Goal: Transaction & Acquisition: Book appointment/travel/reservation

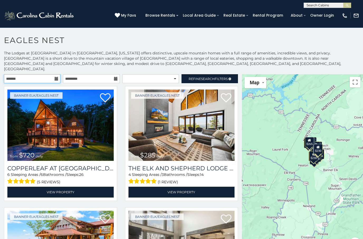
click at [55, 74] on input "text" at bounding box center [32, 78] width 56 height 9
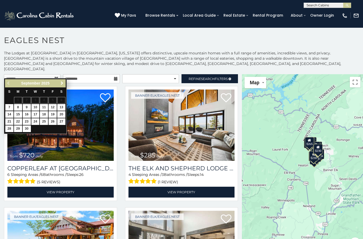
click at [61, 84] on span "Next" at bounding box center [62, 83] width 4 height 4
click at [63, 85] on span "Next" at bounding box center [62, 83] width 4 height 4
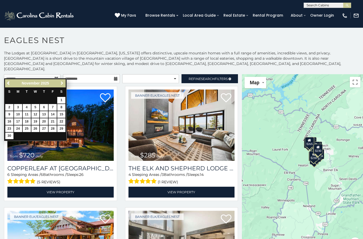
click at [64, 85] on span "Next" at bounding box center [62, 83] width 4 height 4
click at [65, 84] on link "Next" at bounding box center [62, 83] width 7 height 7
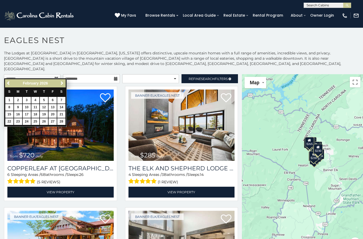
click at [64, 83] on span "Next" at bounding box center [62, 83] width 4 height 4
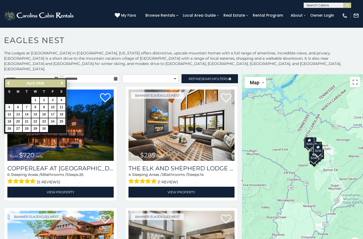
click at [64, 82] on span "Next" at bounding box center [62, 83] width 4 height 4
click at [62, 83] on span "Next" at bounding box center [62, 83] width 4 height 4
click at [61, 83] on span "Next" at bounding box center [62, 83] width 4 height 4
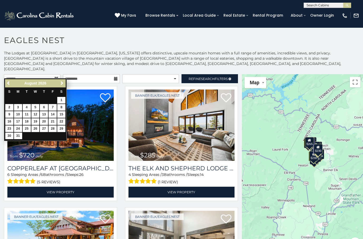
click at [61, 84] on span "Next" at bounding box center [62, 83] width 4 height 4
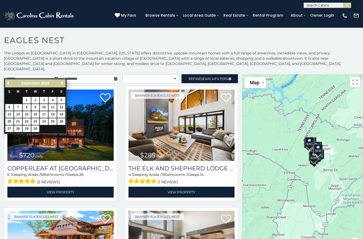
click at [62, 105] on link "12" at bounding box center [61, 107] width 8 height 7
type input "**********"
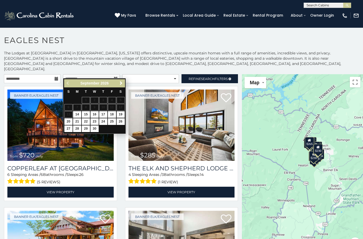
click at [121, 113] on link "19" at bounding box center [121, 114] width 8 height 7
type input "**********"
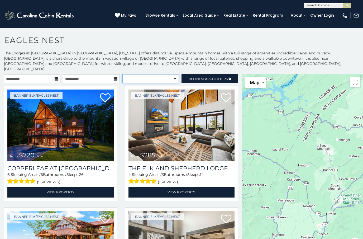
click at [172, 74] on select "**********" at bounding box center [150, 78] width 56 height 9
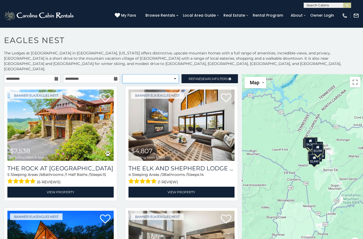
select select "**********"
click at [169, 74] on select "**********" at bounding box center [150, 78] width 56 height 9
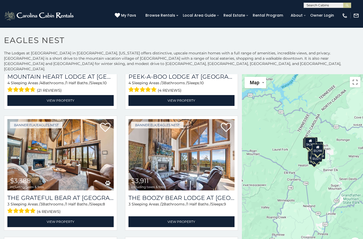
scroll to position [819, 0]
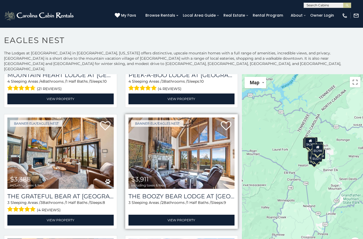
click at [184, 157] on img at bounding box center [181, 152] width 106 height 71
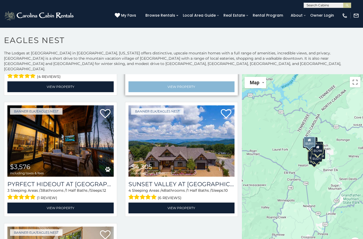
scroll to position [952, 0]
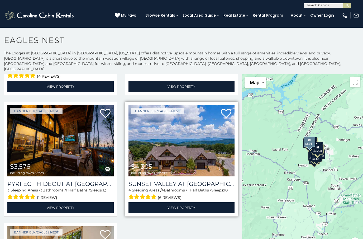
click at [181, 144] on img at bounding box center [181, 140] width 106 height 71
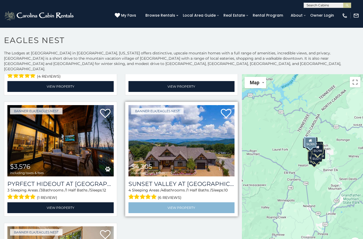
click at [183, 203] on link "View Property" at bounding box center [181, 207] width 106 height 11
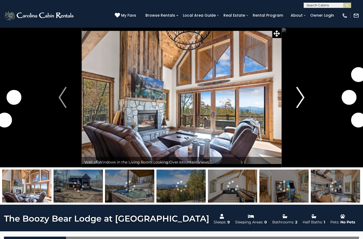
click at [302, 99] on img "Next" at bounding box center [300, 97] width 8 height 21
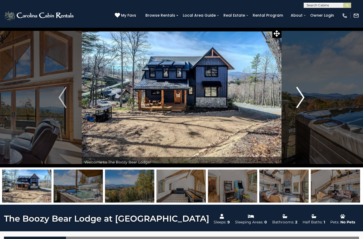
click at [302, 95] on img "Next" at bounding box center [300, 97] width 8 height 21
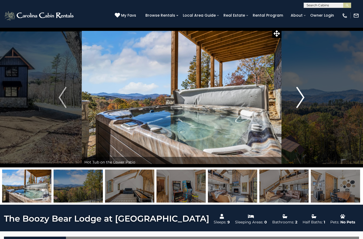
click at [307, 100] on button "Next" at bounding box center [300, 97] width 38 height 140
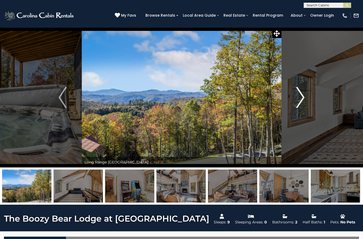
click at [299, 99] on img "Next" at bounding box center [300, 97] width 8 height 21
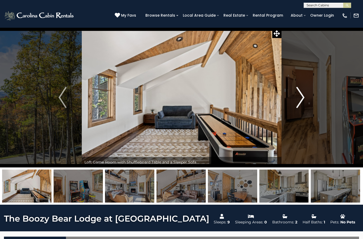
click at [301, 99] on img "Next" at bounding box center [300, 97] width 8 height 21
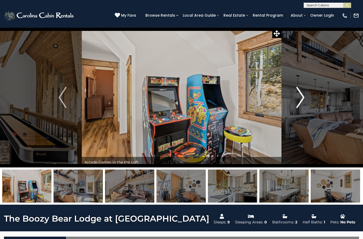
click at [301, 99] on img "Next" at bounding box center [300, 97] width 8 height 21
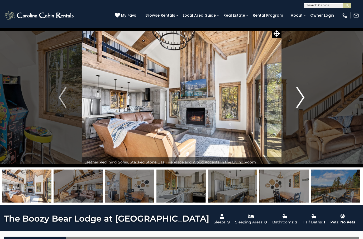
click at [300, 100] on img "Next" at bounding box center [300, 97] width 8 height 21
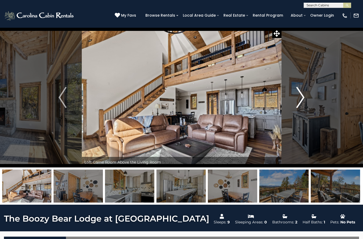
click at [296, 103] on img "Next" at bounding box center [300, 97] width 8 height 21
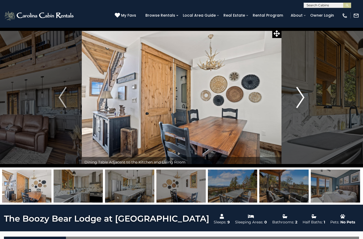
click at [297, 100] on img "Next" at bounding box center [300, 97] width 8 height 21
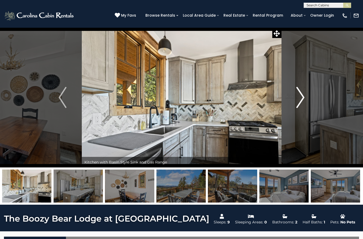
click at [297, 101] on img "Next" at bounding box center [300, 97] width 8 height 21
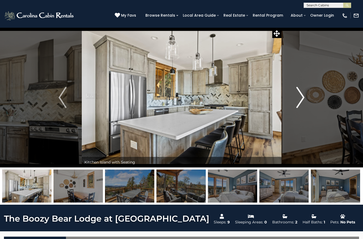
click at [297, 102] on img "Next" at bounding box center [300, 97] width 8 height 21
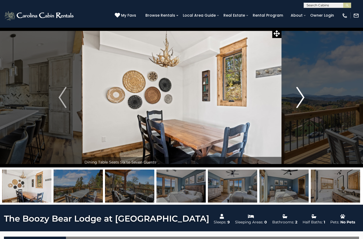
click at [297, 101] on img "Next" at bounding box center [300, 97] width 8 height 21
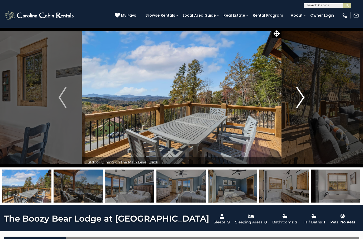
click at [299, 100] on img "Next" at bounding box center [300, 97] width 8 height 21
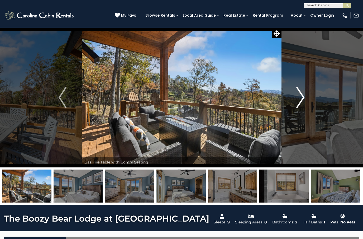
click at [297, 98] on img "Next" at bounding box center [300, 97] width 8 height 21
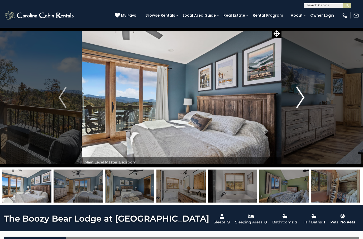
click at [294, 102] on button "Next" at bounding box center [300, 97] width 38 height 140
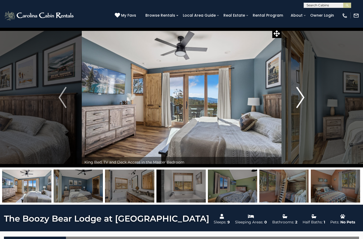
click at [300, 99] on img "Next" at bounding box center [300, 97] width 8 height 21
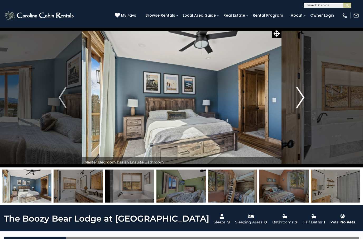
click at [299, 100] on img "Next" at bounding box center [300, 97] width 8 height 21
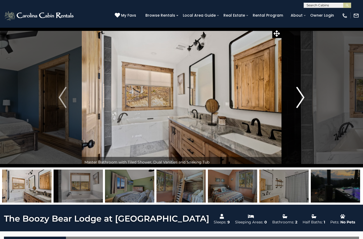
click at [299, 99] on img "Next" at bounding box center [300, 97] width 8 height 21
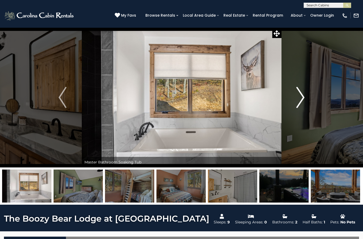
click at [297, 101] on img "Next" at bounding box center [300, 97] width 8 height 21
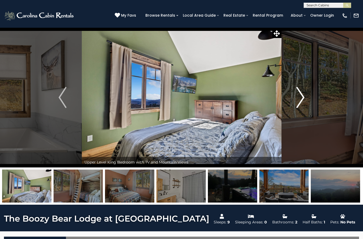
click at [297, 100] on img "Next" at bounding box center [300, 97] width 8 height 21
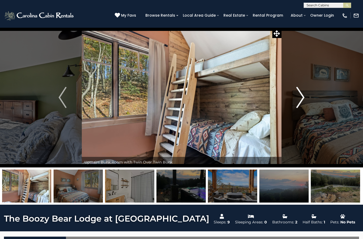
click at [296, 99] on button "Next" at bounding box center [300, 97] width 38 height 140
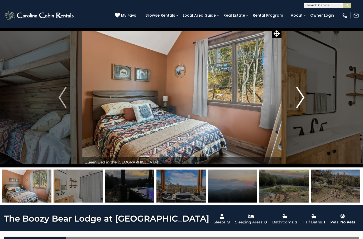
click at [296, 101] on img "Next" at bounding box center [300, 97] width 8 height 21
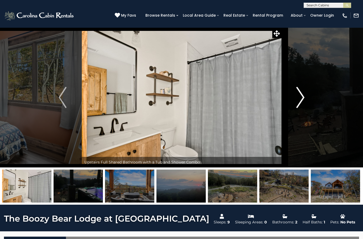
click at [295, 101] on button "Next" at bounding box center [300, 97] width 38 height 140
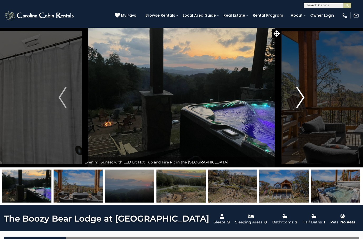
click at [297, 99] on img "Next" at bounding box center [300, 97] width 8 height 21
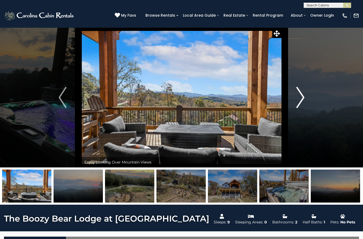
click at [291, 104] on button "Next" at bounding box center [300, 97] width 38 height 140
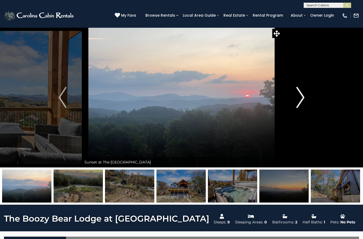
click at [295, 98] on button "Next" at bounding box center [300, 97] width 38 height 140
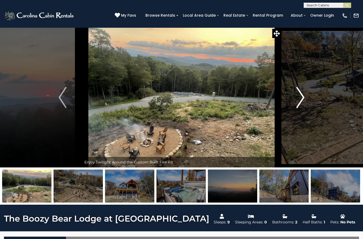
click at [299, 97] on img "Next" at bounding box center [300, 97] width 8 height 21
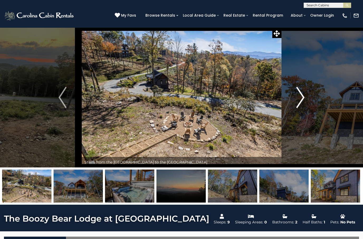
click at [296, 97] on img "Next" at bounding box center [300, 97] width 8 height 21
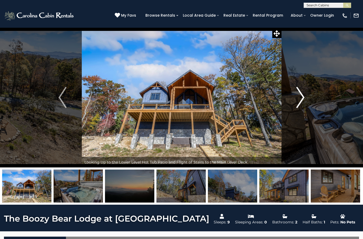
click at [304, 100] on img "Next" at bounding box center [300, 97] width 8 height 21
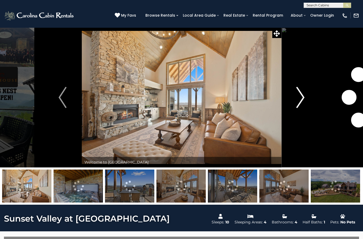
click at [298, 100] on img "Next" at bounding box center [300, 97] width 8 height 21
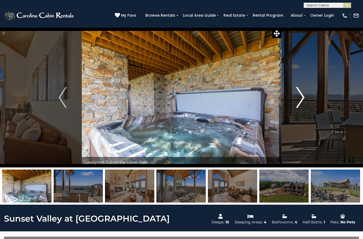
click at [294, 99] on button "Next" at bounding box center [300, 97] width 38 height 140
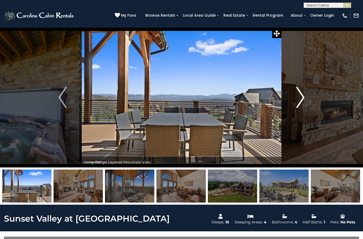
click at [296, 100] on button "Next" at bounding box center [300, 97] width 38 height 140
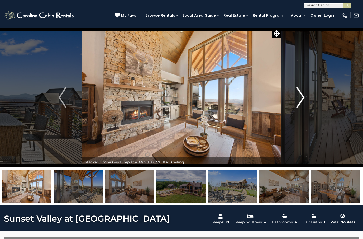
click at [300, 98] on img "Next" at bounding box center [300, 97] width 8 height 21
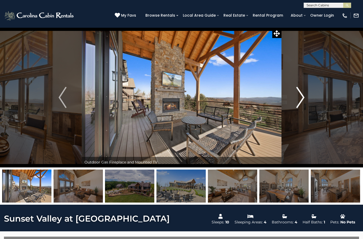
click at [300, 98] on img "Next" at bounding box center [300, 97] width 8 height 21
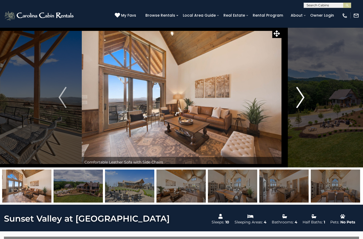
click at [302, 98] on img "Next" at bounding box center [300, 97] width 8 height 21
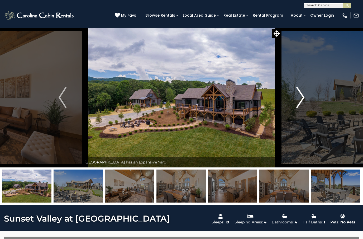
click at [296, 97] on button "Next" at bounding box center [300, 97] width 38 height 140
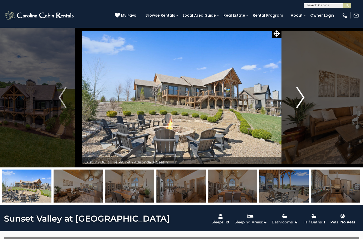
click at [298, 97] on img "Next" at bounding box center [300, 97] width 8 height 21
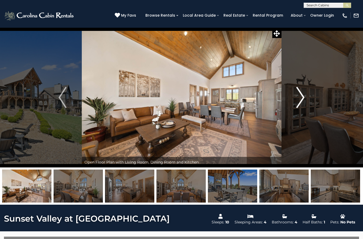
click at [300, 96] on img "Next" at bounding box center [300, 97] width 8 height 21
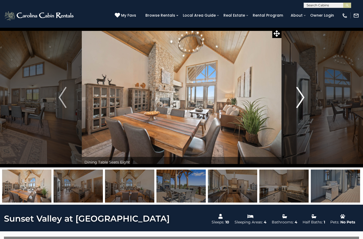
click at [297, 98] on img "Next" at bounding box center [300, 97] width 8 height 21
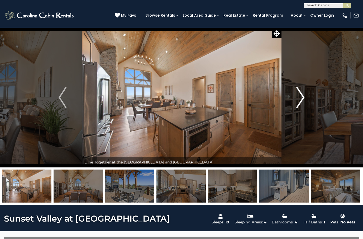
click at [299, 94] on img "Next" at bounding box center [300, 97] width 8 height 21
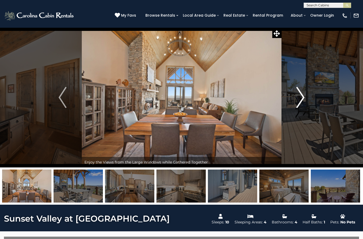
click at [301, 94] on img "Next" at bounding box center [300, 97] width 8 height 21
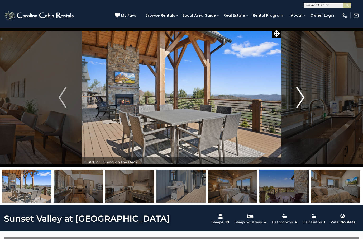
click at [299, 94] on img "Next" at bounding box center [300, 97] width 8 height 21
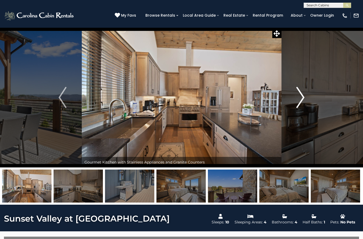
click at [301, 94] on img "Next" at bounding box center [300, 97] width 8 height 21
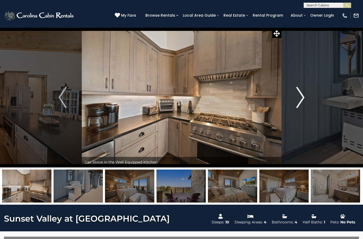
click at [301, 96] on img "Next" at bounding box center [300, 97] width 8 height 21
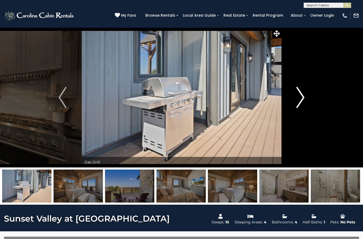
click at [304, 93] on img "Next" at bounding box center [300, 97] width 8 height 21
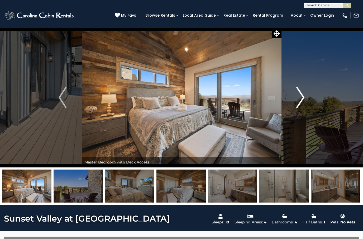
click at [302, 95] on img "Next" at bounding box center [300, 97] width 8 height 21
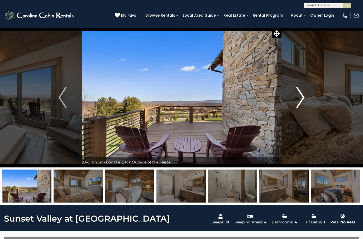
click at [299, 97] on img "Next" at bounding box center [300, 97] width 8 height 21
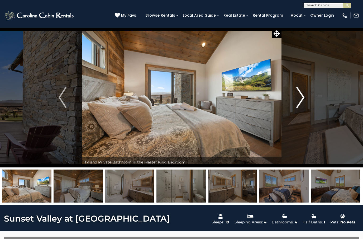
click at [301, 98] on img "Next" at bounding box center [300, 97] width 8 height 21
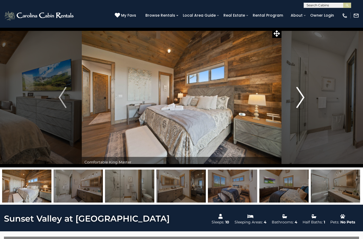
click at [303, 98] on img "Next" at bounding box center [300, 97] width 8 height 21
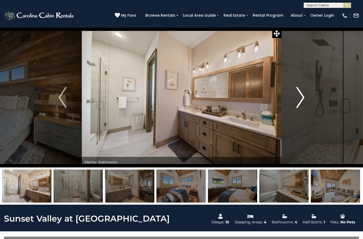
click at [302, 98] on img "Next" at bounding box center [300, 97] width 8 height 21
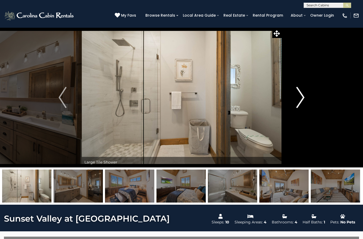
click at [299, 99] on img "Next" at bounding box center [300, 97] width 8 height 21
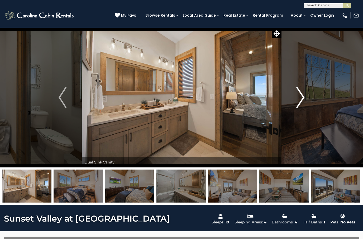
click at [299, 99] on img "Next" at bounding box center [300, 97] width 8 height 21
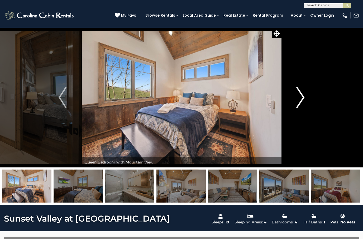
click at [297, 100] on img "Next" at bounding box center [300, 97] width 8 height 21
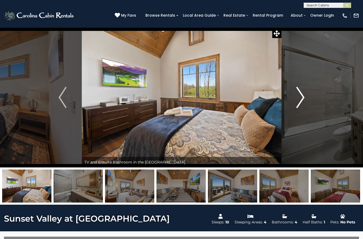
click at [298, 100] on img "Next" at bounding box center [300, 97] width 8 height 21
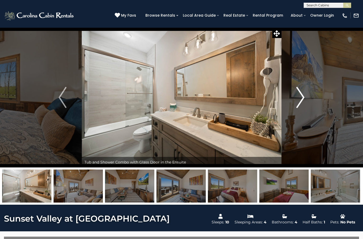
click at [302, 99] on img "Next" at bounding box center [300, 97] width 8 height 21
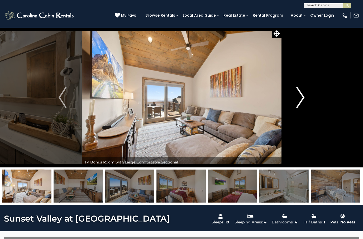
click at [302, 99] on img "Next" at bounding box center [300, 97] width 8 height 21
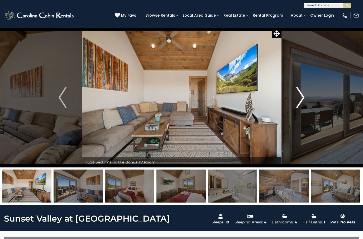
click at [300, 99] on img "Next" at bounding box center [300, 97] width 8 height 21
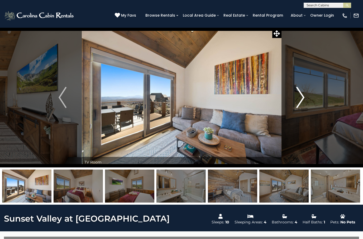
click at [301, 98] on img "Next" at bounding box center [300, 97] width 8 height 21
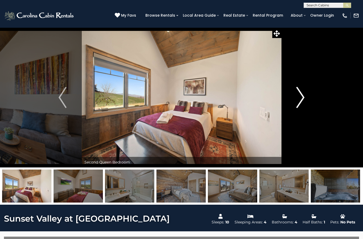
click at [302, 96] on img "Next" at bounding box center [300, 97] width 8 height 21
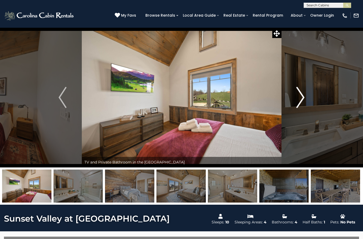
click at [296, 98] on button "Next" at bounding box center [300, 97] width 38 height 140
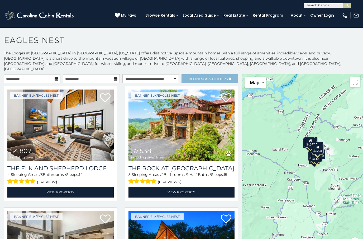
click at [217, 74] on link "Refine Search Filters" at bounding box center [209, 78] width 56 height 9
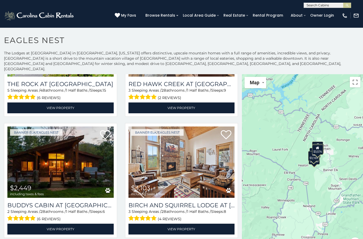
scroll to position [284, 0]
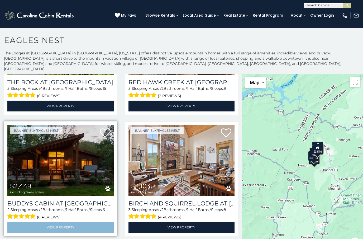
click at [65, 222] on link "View Property" at bounding box center [60, 227] width 106 height 11
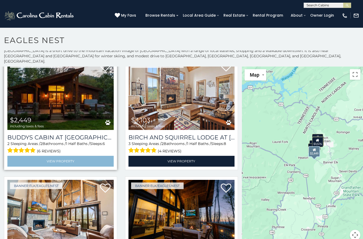
scroll to position [7, 0]
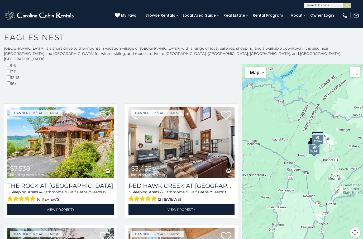
scroll to position [171, 0]
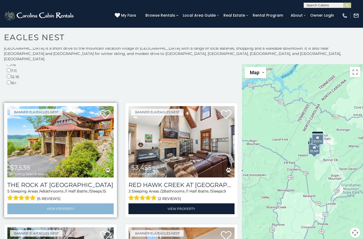
click at [82, 203] on link "View Property" at bounding box center [60, 208] width 106 height 11
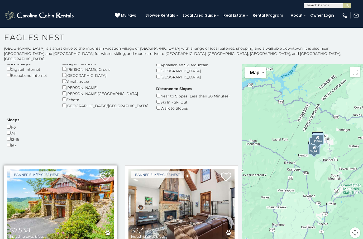
scroll to position [109, 0]
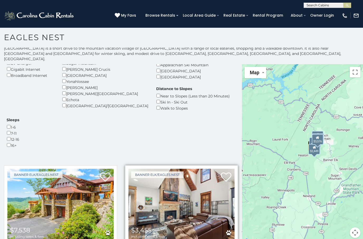
click at [173, 169] on img at bounding box center [181, 204] width 106 height 71
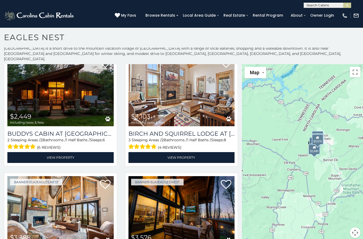
scroll to position [342, 0]
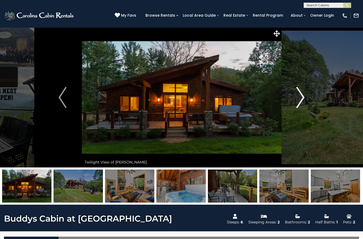
click at [301, 95] on img "Next" at bounding box center [300, 97] width 8 height 21
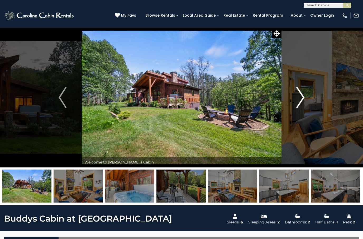
click at [301, 98] on img "Next" at bounding box center [300, 97] width 8 height 21
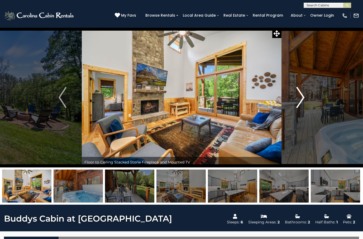
click at [295, 97] on button "Next" at bounding box center [300, 97] width 38 height 140
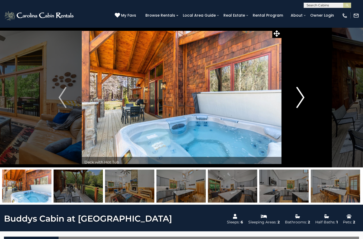
click at [297, 100] on img "Next" at bounding box center [300, 97] width 8 height 21
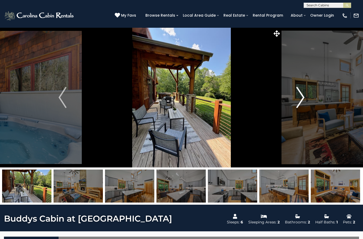
click at [295, 96] on button "Next" at bounding box center [300, 97] width 38 height 140
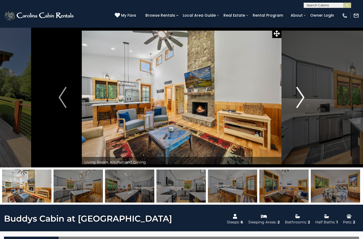
click at [301, 96] on img "Next" at bounding box center [300, 97] width 8 height 21
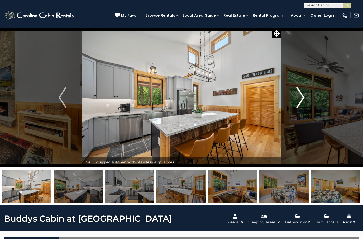
click at [295, 100] on button "Next" at bounding box center [300, 97] width 38 height 140
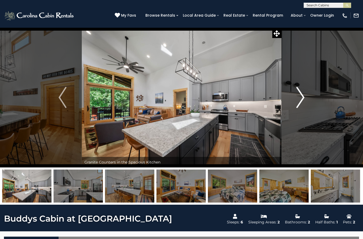
click at [295, 97] on button "Next" at bounding box center [300, 97] width 38 height 140
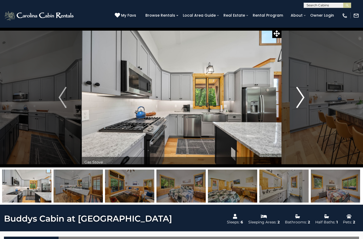
click at [295, 100] on button "Next" at bounding box center [300, 97] width 38 height 140
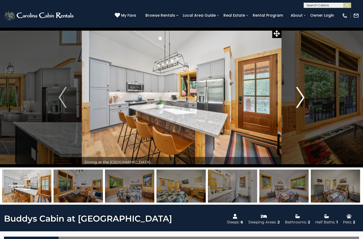
click at [291, 100] on button "Next" at bounding box center [300, 97] width 38 height 140
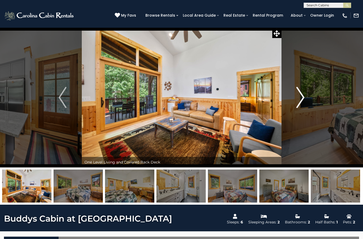
click at [299, 99] on img "Next" at bounding box center [300, 97] width 8 height 21
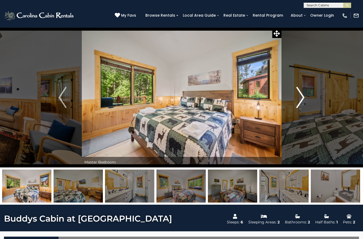
click at [295, 102] on button "Next" at bounding box center [300, 97] width 38 height 140
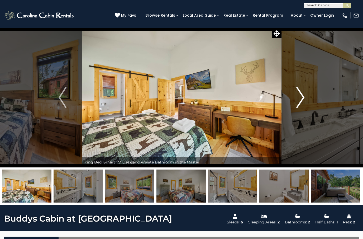
click at [289, 102] on button "Next" at bounding box center [300, 97] width 38 height 140
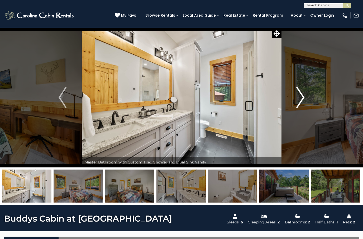
click at [298, 99] on img "Next" at bounding box center [300, 97] width 8 height 21
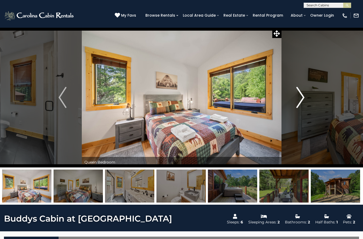
click at [295, 101] on button "Next" at bounding box center [300, 97] width 38 height 140
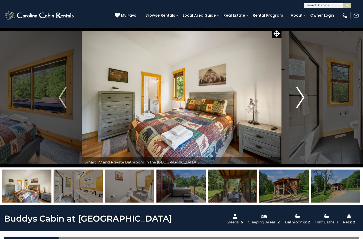
click at [299, 100] on img "Next" at bounding box center [300, 97] width 8 height 21
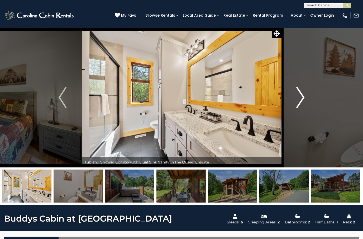
click at [300, 97] on img "Next" at bounding box center [300, 97] width 8 height 21
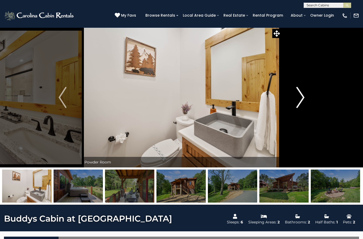
click at [298, 99] on img "Next" at bounding box center [300, 97] width 8 height 21
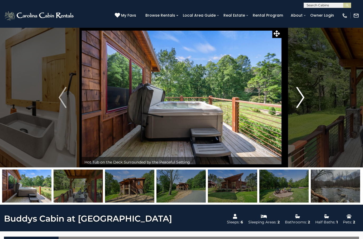
click at [298, 98] on img "Next" at bounding box center [300, 97] width 8 height 21
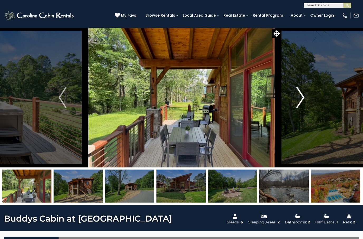
click at [295, 100] on button "Next" at bounding box center [300, 97] width 38 height 140
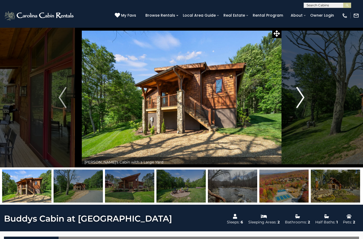
click at [296, 101] on img "Next" at bounding box center [300, 97] width 8 height 21
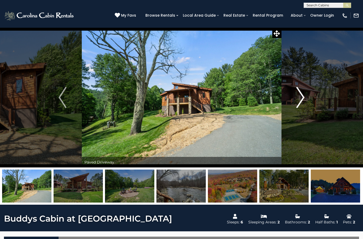
click at [301, 100] on img "Next" at bounding box center [300, 97] width 8 height 21
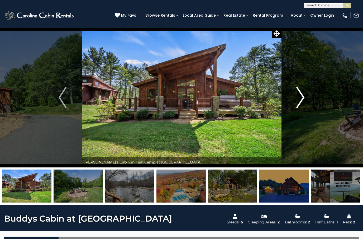
click at [300, 96] on img "Next" at bounding box center [300, 97] width 8 height 21
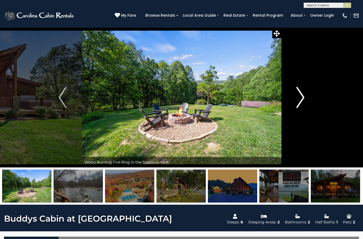
click at [302, 97] on img "Next" at bounding box center [300, 97] width 8 height 21
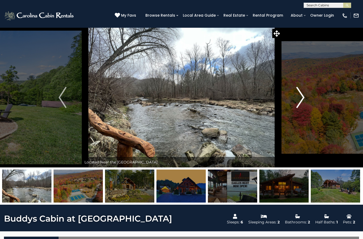
click at [296, 99] on button "Next" at bounding box center [300, 97] width 38 height 140
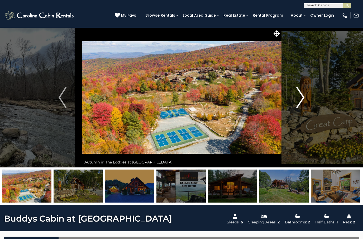
click at [299, 88] on img "Next" at bounding box center [300, 97] width 8 height 21
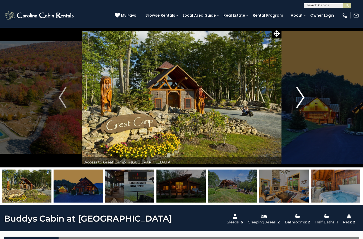
click at [294, 94] on button "Next" at bounding box center [300, 97] width 38 height 140
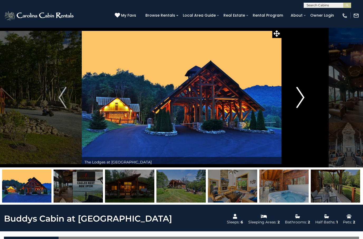
click at [292, 99] on button "Next" at bounding box center [300, 97] width 38 height 140
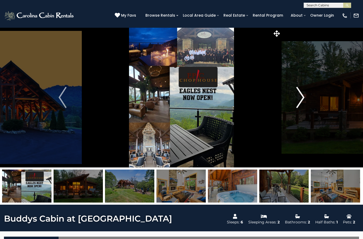
click at [286, 99] on button "Next" at bounding box center [300, 97] width 38 height 140
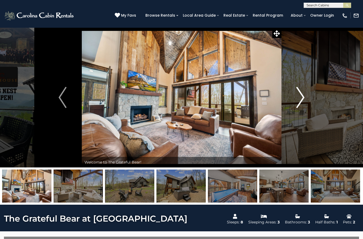
click at [304, 99] on img "Next" at bounding box center [300, 97] width 8 height 21
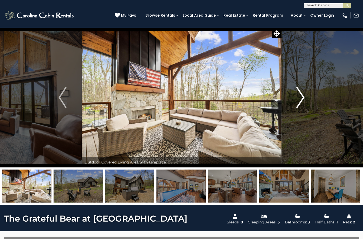
click at [296, 100] on button "Next" at bounding box center [300, 97] width 38 height 140
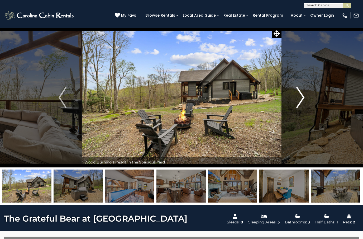
click at [299, 98] on img "Next" at bounding box center [300, 97] width 8 height 21
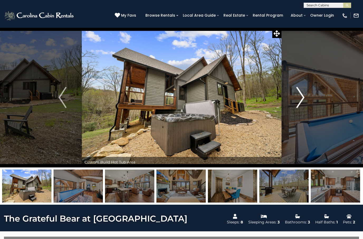
click at [297, 100] on img "Next" at bounding box center [300, 97] width 8 height 21
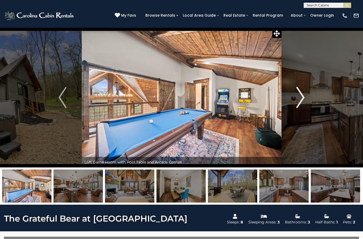
click at [297, 102] on img "Next" at bounding box center [300, 97] width 8 height 21
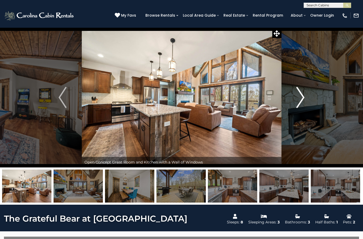
click at [293, 104] on button "Next" at bounding box center [300, 97] width 38 height 140
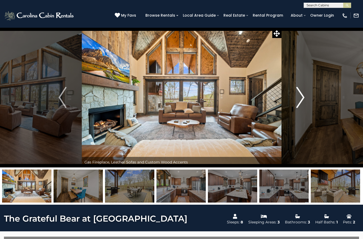
click at [296, 99] on button "Next" at bounding box center [300, 97] width 38 height 140
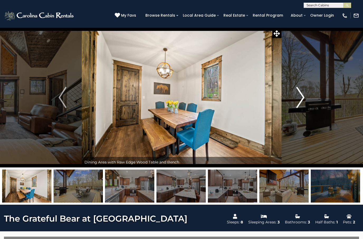
click at [292, 102] on button "Next" at bounding box center [300, 97] width 38 height 140
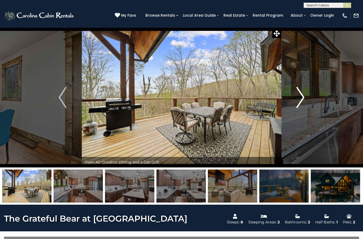
click at [298, 101] on img "Next" at bounding box center [300, 97] width 8 height 21
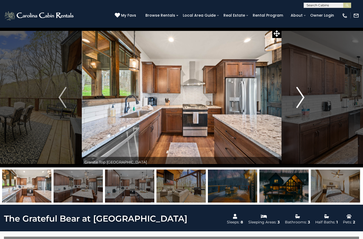
click at [297, 101] on img "Next" at bounding box center [300, 97] width 8 height 21
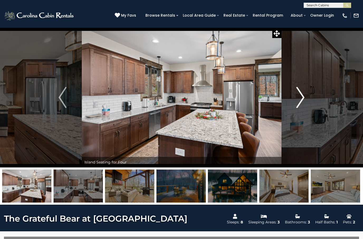
click at [296, 101] on button "Next" at bounding box center [300, 97] width 38 height 140
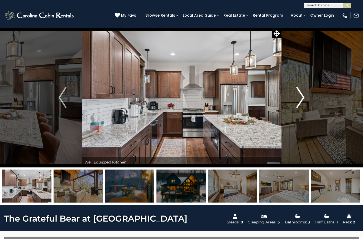
click at [300, 99] on img "Next" at bounding box center [300, 97] width 8 height 21
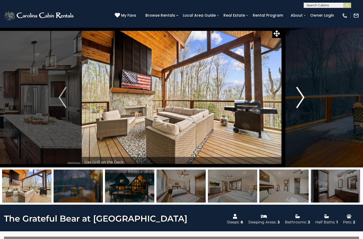
click at [301, 99] on img "Next" at bounding box center [300, 97] width 8 height 21
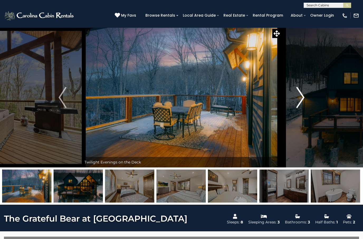
click at [299, 100] on img "Next" at bounding box center [300, 97] width 8 height 21
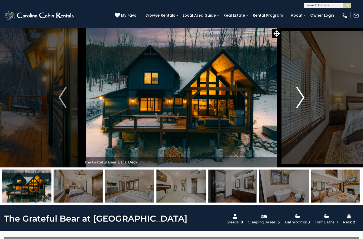
click at [300, 98] on img "Next" at bounding box center [300, 97] width 8 height 21
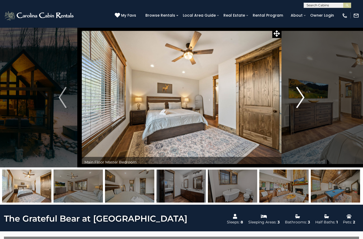
click at [301, 100] on img "Next" at bounding box center [300, 97] width 8 height 21
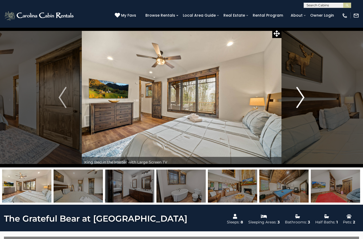
click at [302, 98] on img "Next" at bounding box center [300, 97] width 8 height 21
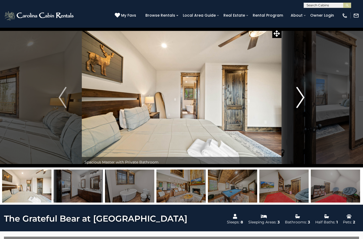
click at [297, 99] on img "Next" at bounding box center [300, 97] width 8 height 21
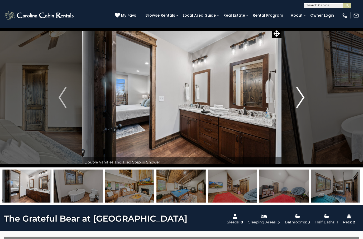
click at [297, 97] on img "Next" at bounding box center [300, 97] width 8 height 21
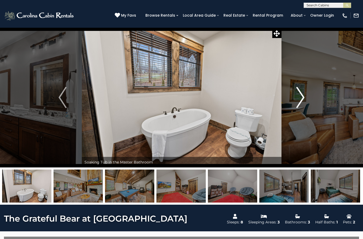
click at [295, 97] on button "Next" at bounding box center [300, 97] width 38 height 140
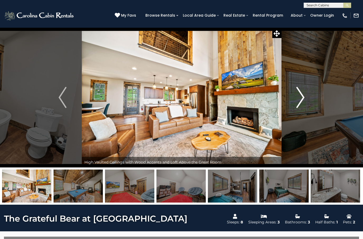
click at [296, 96] on button "Next" at bounding box center [300, 97] width 38 height 140
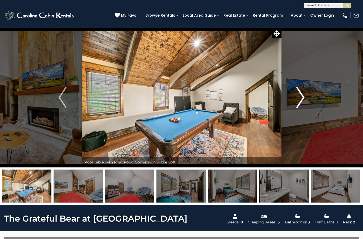
click at [294, 100] on button "Next" at bounding box center [300, 97] width 38 height 140
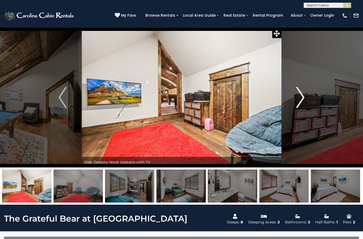
click at [293, 97] on button "Next" at bounding box center [300, 97] width 38 height 140
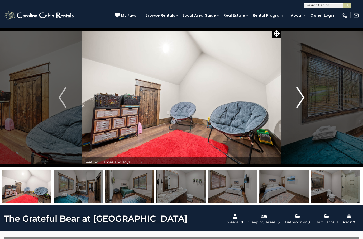
click at [292, 99] on button "Next" at bounding box center [300, 97] width 38 height 140
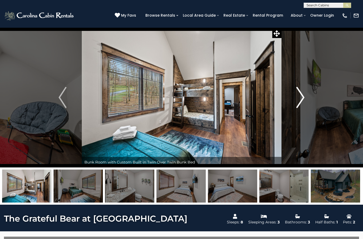
click at [291, 101] on button "Next" at bounding box center [300, 97] width 38 height 140
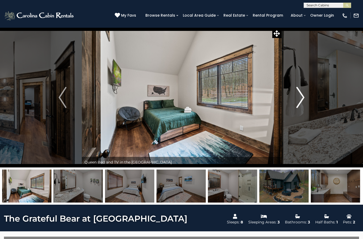
click at [290, 98] on button "Next" at bounding box center [300, 97] width 38 height 140
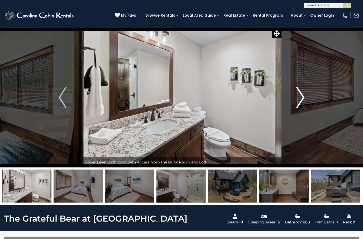
click at [291, 99] on button "Next" at bounding box center [300, 97] width 38 height 140
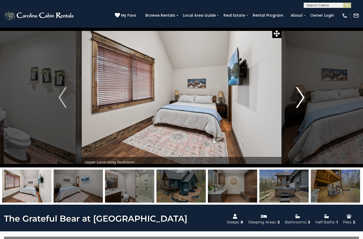
click at [298, 103] on img "Next" at bounding box center [300, 97] width 8 height 21
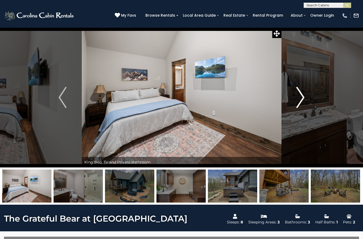
click at [295, 100] on button "Next" at bounding box center [300, 97] width 38 height 140
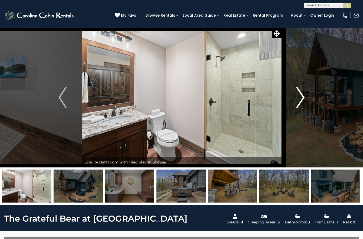
click at [302, 97] on img "Next" at bounding box center [300, 97] width 8 height 21
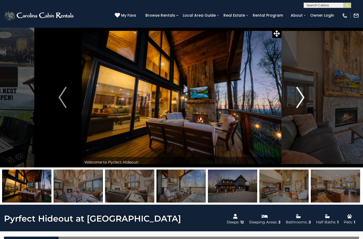
click at [303, 97] on img "Next" at bounding box center [300, 97] width 8 height 21
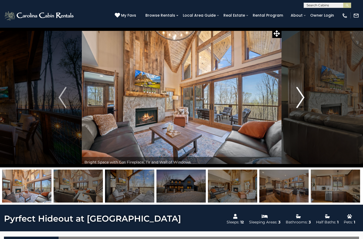
click at [301, 100] on img "Next" at bounding box center [300, 97] width 8 height 21
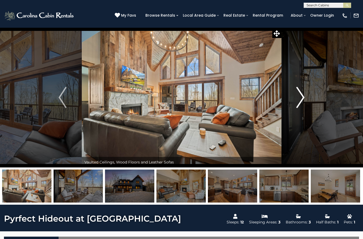
click at [296, 100] on button "Next" at bounding box center [300, 97] width 38 height 140
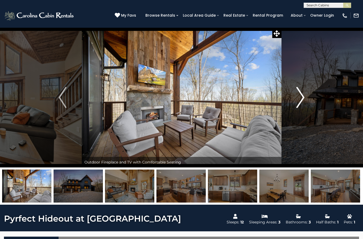
click at [298, 101] on img "Next" at bounding box center [300, 97] width 8 height 21
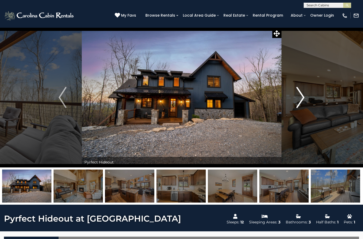
click at [303, 96] on img "Next" at bounding box center [300, 97] width 8 height 21
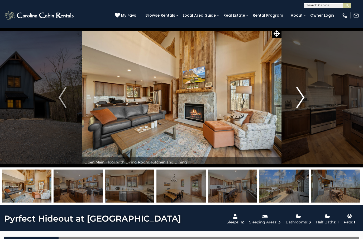
click at [297, 100] on img "Next" at bounding box center [300, 97] width 8 height 21
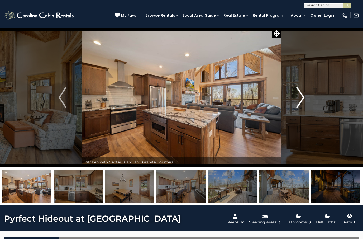
click at [302, 98] on img "Next" at bounding box center [300, 97] width 8 height 21
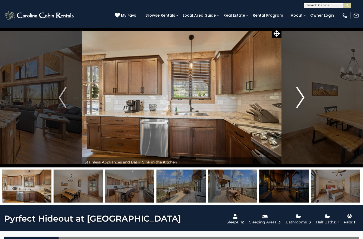
click at [298, 102] on img "Next" at bounding box center [300, 97] width 8 height 21
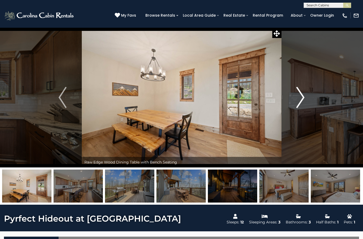
click at [300, 99] on img "Next" at bounding box center [300, 97] width 8 height 21
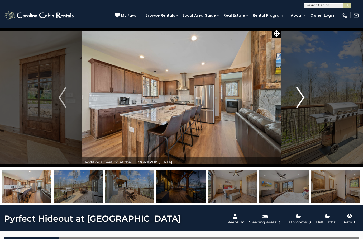
click at [301, 99] on img "Next" at bounding box center [300, 97] width 8 height 21
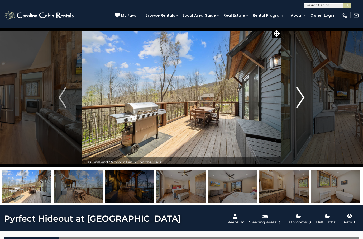
click at [298, 99] on img "Next" at bounding box center [300, 97] width 8 height 21
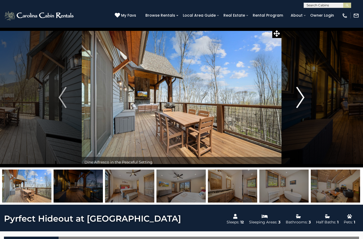
click at [300, 101] on img "Next" at bounding box center [300, 97] width 8 height 21
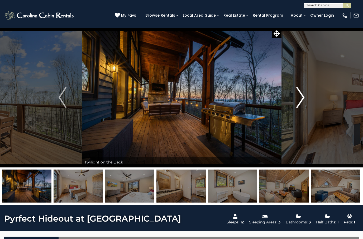
click at [301, 100] on img "Next" at bounding box center [300, 97] width 8 height 21
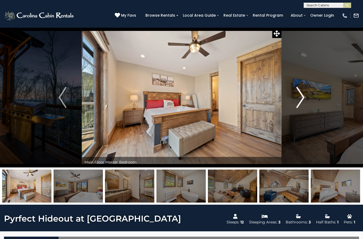
click at [302, 102] on img "Next" at bounding box center [300, 97] width 8 height 21
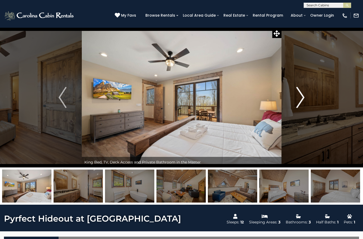
click at [300, 99] on img "Next" at bounding box center [300, 97] width 8 height 21
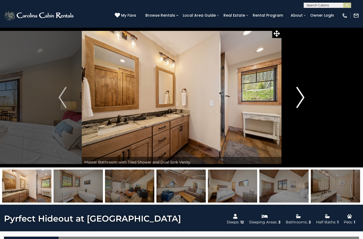
click at [306, 97] on button "Next" at bounding box center [300, 97] width 38 height 140
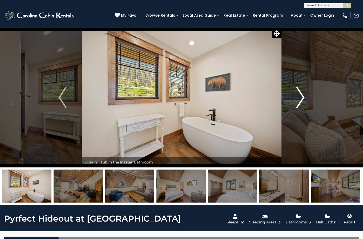
click at [301, 98] on img "Next" at bounding box center [300, 97] width 8 height 21
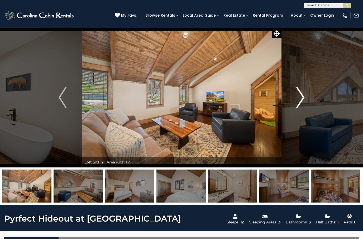
click at [300, 98] on img "Next" at bounding box center [300, 97] width 8 height 21
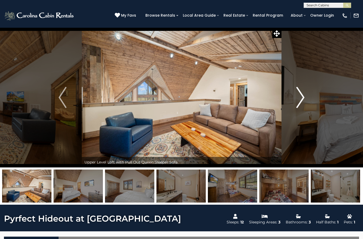
click at [301, 99] on img "Next" at bounding box center [300, 97] width 8 height 21
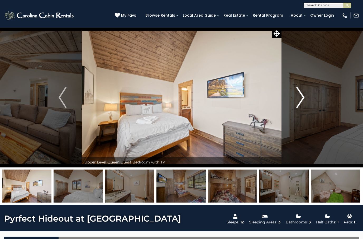
click at [306, 100] on button "Next" at bounding box center [300, 97] width 38 height 140
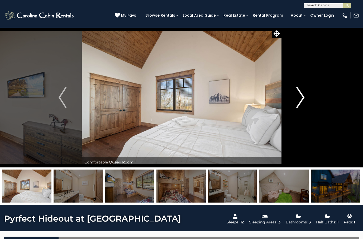
click at [301, 100] on img "Next" at bounding box center [300, 97] width 8 height 21
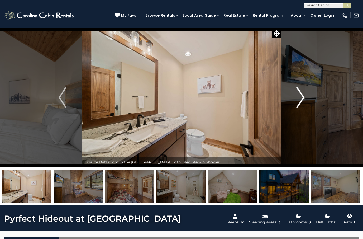
click at [300, 100] on img "Next" at bounding box center [300, 97] width 8 height 21
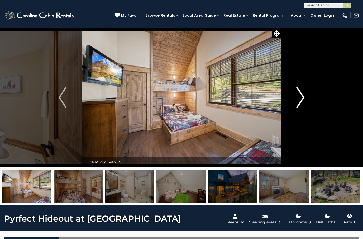
click at [303, 96] on img "Next" at bounding box center [300, 97] width 8 height 21
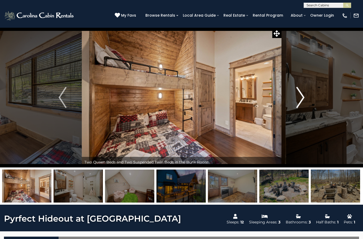
click at [306, 95] on button "Next" at bounding box center [300, 97] width 38 height 140
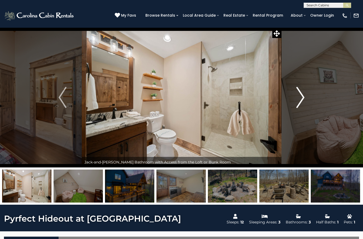
click at [300, 101] on img "Next" at bounding box center [300, 97] width 8 height 21
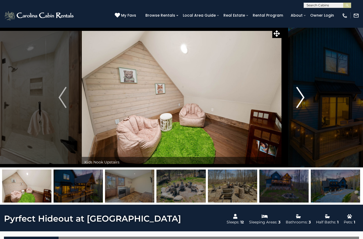
click at [300, 103] on img "Next" at bounding box center [300, 97] width 8 height 21
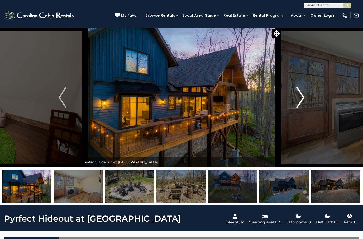
click at [303, 97] on img "Next" at bounding box center [300, 97] width 8 height 21
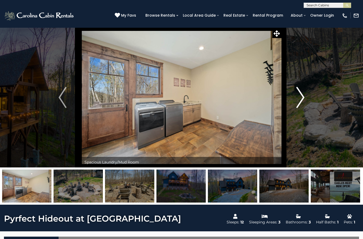
click at [302, 101] on img "Next" at bounding box center [300, 97] width 8 height 21
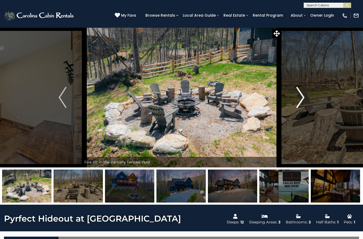
click at [303, 94] on img "Next" at bounding box center [300, 97] width 8 height 21
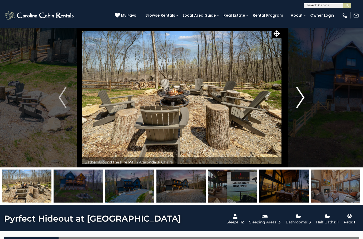
click at [295, 95] on button "Next" at bounding box center [300, 97] width 38 height 140
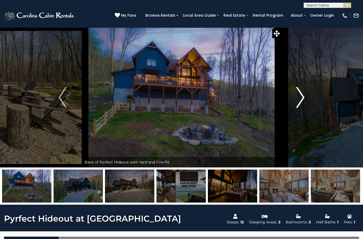
click at [304, 95] on img "Next" at bounding box center [300, 97] width 8 height 21
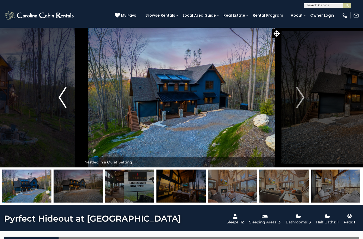
click at [59, 91] on img "Previous" at bounding box center [63, 97] width 8 height 21
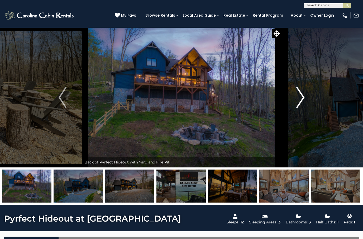
click at [298, 95] on img "Next" at bounding box center [300, 97] width 8 height 21
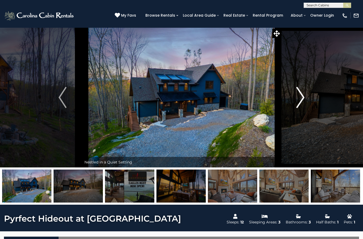
click at [303, 99] on img "Next" at bounding box center [300, 97] width 8 height 21
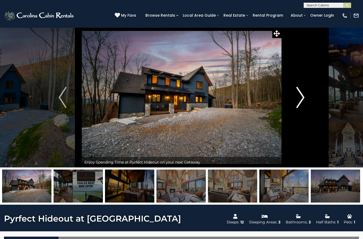
click at [305, 96] on button "Next" at bounding box center [300, 97] width 38 height 140
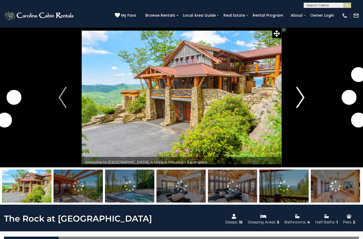
click at [301, 98] on img "Next" at bounding box center [300, 97] width 8 height 21
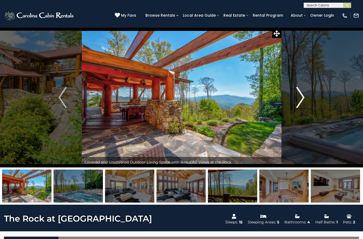
click at [300, 96] on img "Next" at bounding box center [300, 97] width 8 height 21
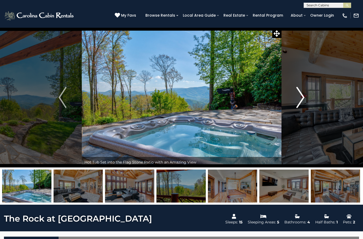
click at [296, 100] on button "Next" at bounding box center [300, 97] width 38 height 140
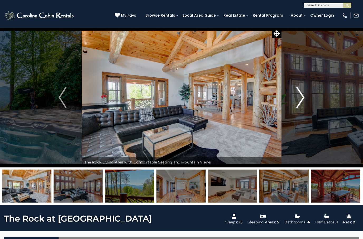
click at [297, 100] on img "Next" at bounding box center [300, 97] width 8 height 21
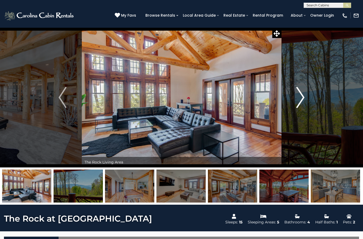
click at [299, 100] on img "Next" at bounding box center [300, 97] width 8 height 21
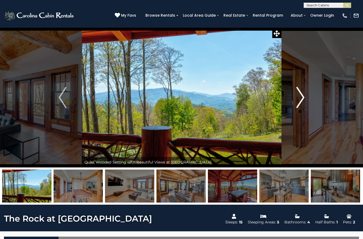
click at [294, 103] on button "Next" at bounding box center [300, 97] width 38 height 140
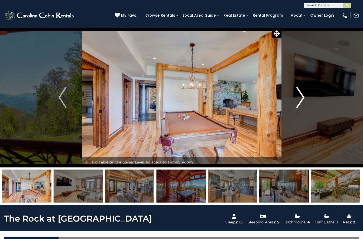
click at [305, 98] on button "Next" at bounding box center [300, 97] width 38 height 140
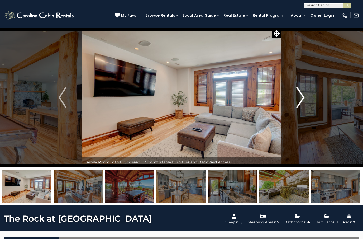
click at [304, 100] on img "Next" at bounding box center [300, 97] width 8 height 21
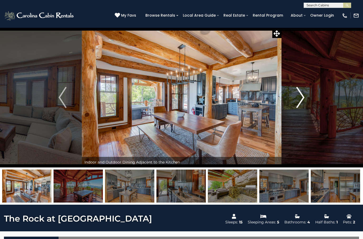
click at [306, 100] on button "Next" at bounding box center [300, 97] width 38 height 140
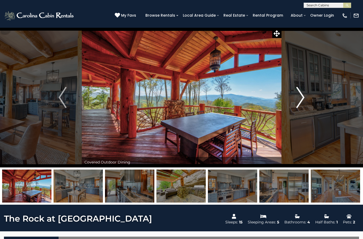
click at [297, 102] on img "Next" at bounding box center [300, 97] width 8 height 21
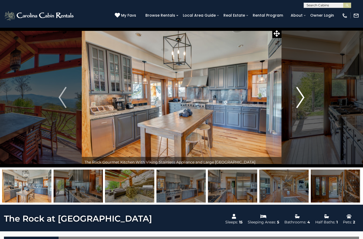
click at [299, 101] on img "Next" at bounding box center [300, 97] width 8 height 21
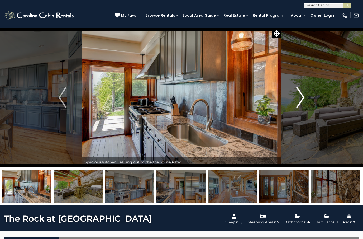
click at [300, 104] on img "Next" at bounding box center [300, 97] width 8 height 21
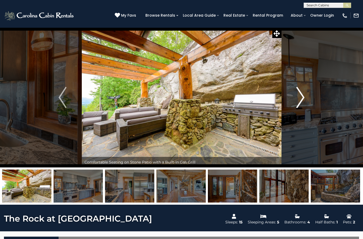
click at [301, 100] on img "Next" at bounding box center [300, 97] width 8 height 21
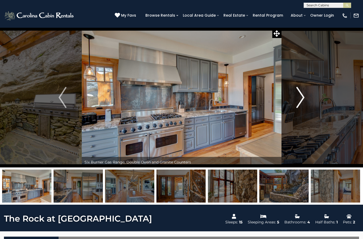
click at [291, 105] on button "Next" at bounding box center [300, 97] width 38 height 140
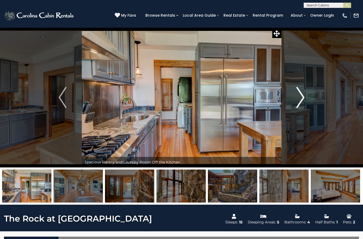
click at [294, 100] on button "Next" at bounding box center [300, 97] width 38 height 140
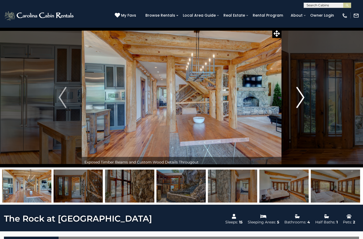
click at [295, 99] on button "Next" at bounding box center [300, 97] width 38 height 140
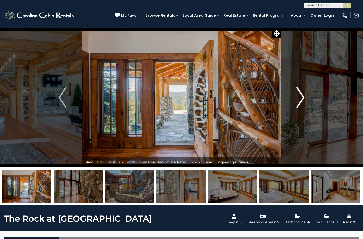
click at [299, 98] on img "Next" at bounding box center [300, 97] width 8 height 21
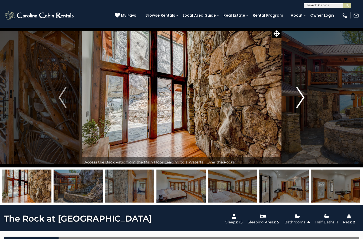
click at [298, 98] on img "Next" at bounding box center [300, 97] width 8 height 21
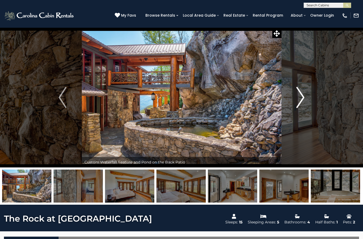
click at [301, 97] on img "Next" at bounding box center [300, 97] width 8 height 21
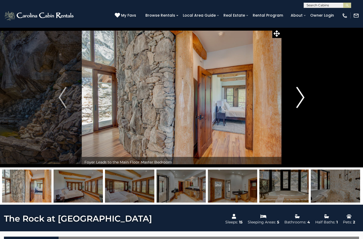
click at [302, 98] on img "Next" at bounding box center [300, 97] width 8 height 21
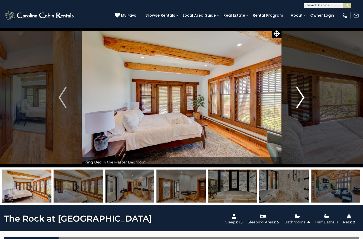
click at [302, 98] on img "Next" at bounding box center [300, 97] width 8 height 21
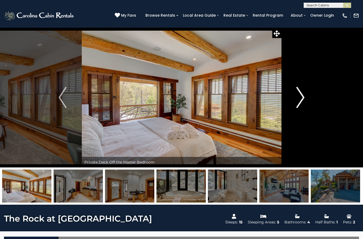
click at [302, 97] on img "Next" at bounding box center [300, 97] width 8 height 21
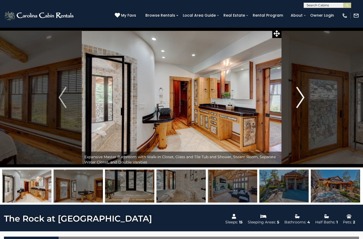
click at [302, 95] on img "Next" at bounding box center [300, 97] width 8 height 21
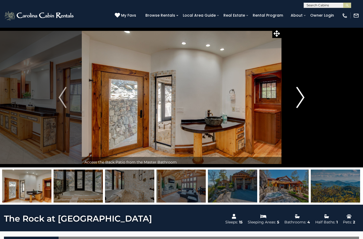
click at [304, 96] on img "Next" at bounding box center [300, 97] width 8 height 21
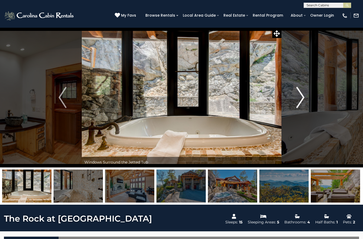
click at [296, 97] on button "Next" at bounding box center [300, 97] width 38 height 140
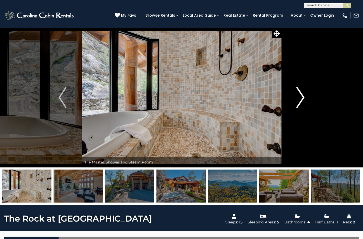
click at [294, 98] on button "Next" at bounding box center [300, 97] width 38 height 140
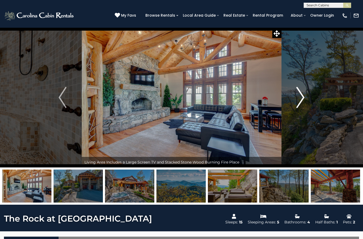
click at [296, 97] on button "Next" at bounding box center [300, 97] width 38 height 140
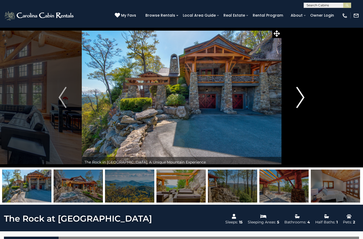
click at [299, 99] on img "Next" at bounding box center [300, 97] width 8 height 21
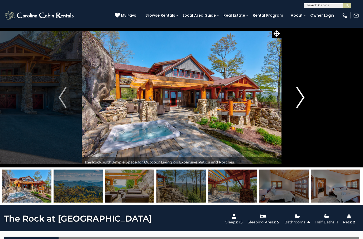
click at [298, 98] on img "Next" at bounding box center [300, 97] width 8 height 21
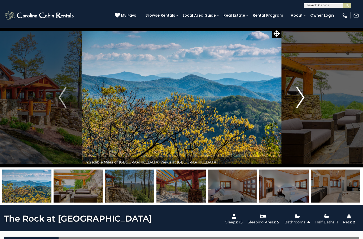
click at [300, 100] on img "Next" at bounding box center [300, 97] width 8 height 21
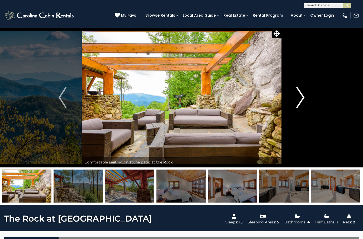
click at [303, 98] on img "Next" at bounding box center [300, 97] width 8 height 21
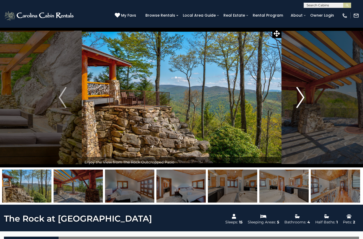
click at [301, 97] on img "Next" at bounding box center [300, 97] width 8 height 21
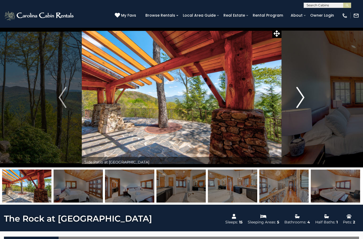
click at [296, 95] on button "Next" at bounding box center [300, 97] width 38 height 140
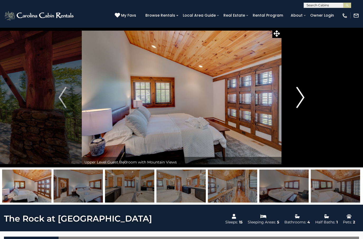
click at [299, 93] on img "Next" at bounding box center [300, 97] width 8 height 21
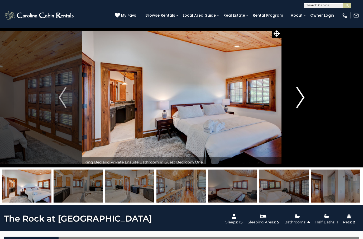
click at [298, 93] on img "Next" at bounding box center [300, 97] width 8 height 21
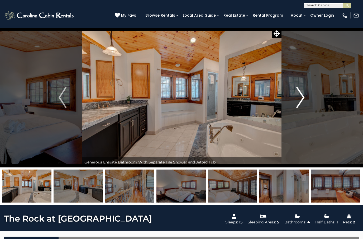
click at [299, 97] on img "Next" at bounding box center [300, 97] width 8 height 21
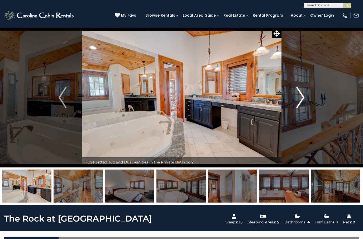
click at [303, 98] on img "Next" at bounding box center [300, 97] width 8 height 21
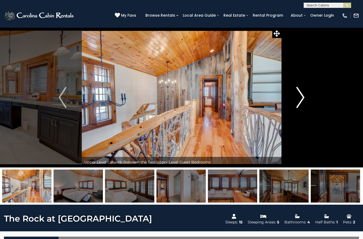
click at [302, 97] on img "Next" at bounding box center [300, 97] width 8 height 21
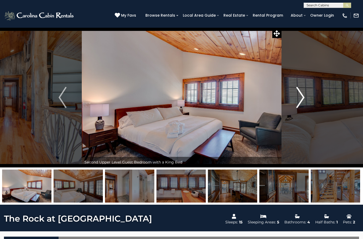
click at [301, 98] on img "Next" at bounding box center [300, 97] width 8 height 21
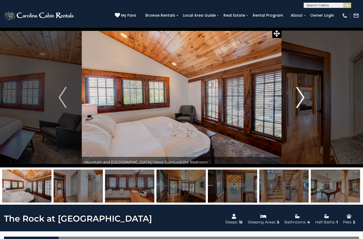
click at [299, 98] on img "Next" at bounding box center [300, 97] width 8 height 21
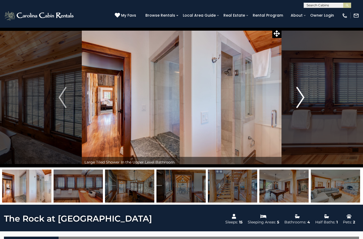
click at [299, 100] on img "Next" at bounding box center [300, 97] width 8 height 21
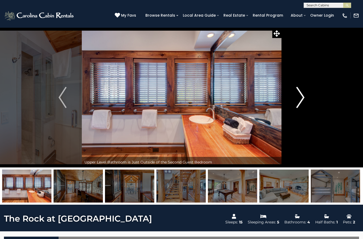
click at [301, 103] on img "Next" at bounding box center [300, 97] width 8 height 21
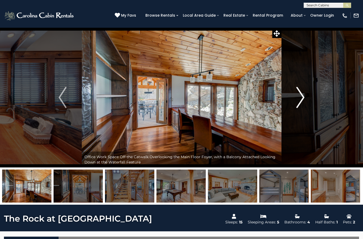
click at [298, 100] on img "Next" at bounding box center [300, 97] width 8 height 21
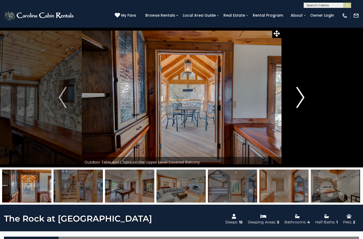
click at [297, 98] on img "Next" at bounding box center [300, 97] width 8 height 21
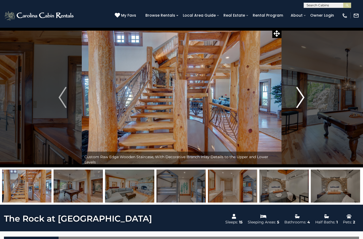
click at [299, 100] on img "Next" at bounding box center [300, 97] width 8 height 21
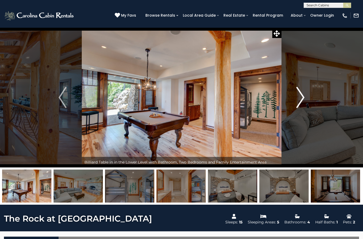
click at [300, 100] on img "Next" at bounding box center [300, 97] width 8 height 21
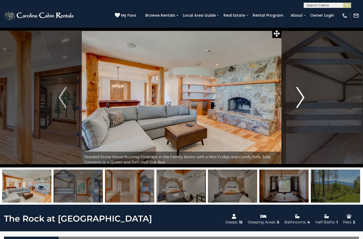
click at [298, 99] on img "Next" at bounding box center [300, 97] width 8 height 21
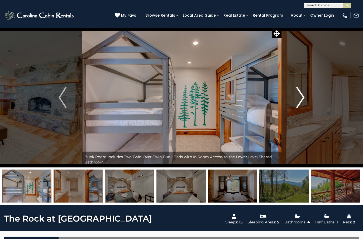
click at [305, 100] on button "Next" at bounding box center [300, 97] width 38 height 140
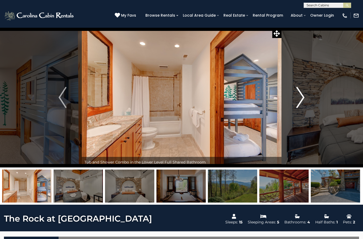
click at [301, 102] on img "Next" at bounding box center [300, 97] width 8 height 21
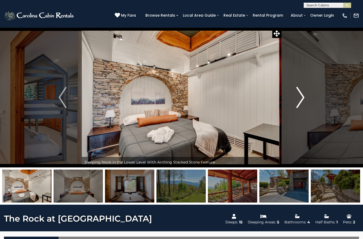
click at [300, 103] on img "Next" at bounding box center [300, 97] width 8 height 21
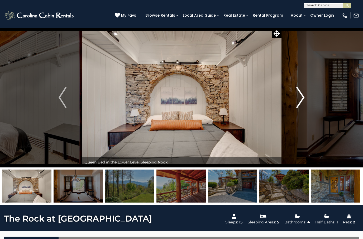
click at [305, 102] on button "Next" at bounding box center [300, 97] width 38 height 140
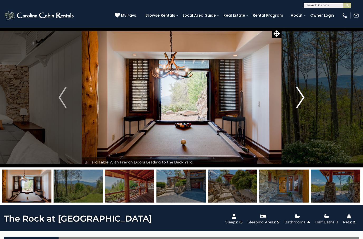
click at [301, 101] on img "Next" at bounding box center [300, 97] width 8 height 21
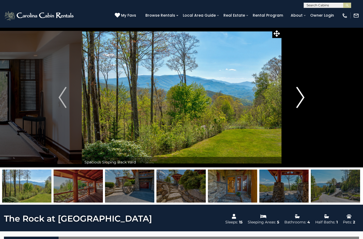
click at [301, 101] on img "Next" at bounding box center [300, 97] width 8 height 21
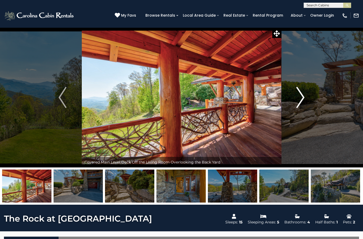
click at [303, 102] on img "Next" at bounding box center [300, 97] width 8 height 21
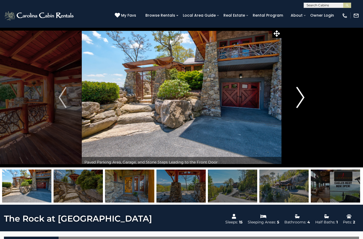
click at [301, 100] on img "Next" at bounding box center [300, 97] width 8 height 21
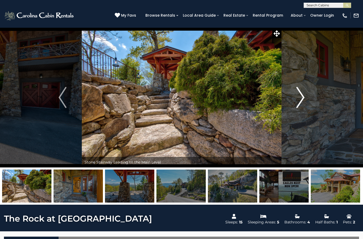
click at [300, 103] on img "Next" at bounding box center [300, 97] width 8 height 21
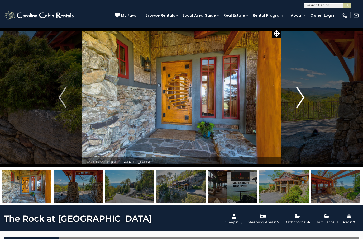
click at [298, 102] on img "Next" at bounding box center [300, 97] width 8 height 21
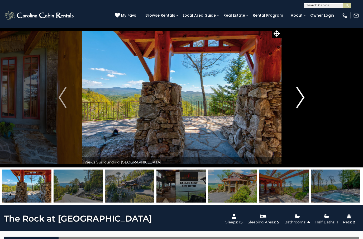
click at [301, 100] on img "Next" at bounding box center [300, 97] width 8 height 21
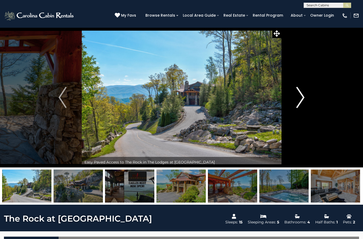
click at [302, 101] on img "Next" at bounding box center [300, 97] width 8 height 21
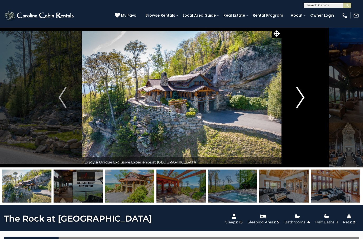
click at [300, 103] on img "Next" at bounding box center [300, 97] width 8 height 21
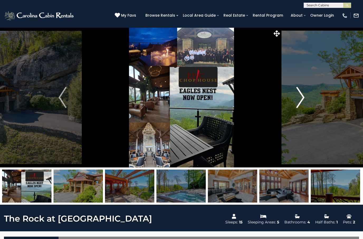
click at [302, 100] on img "Next" at bounding box center [300, 97] width 8 height 21
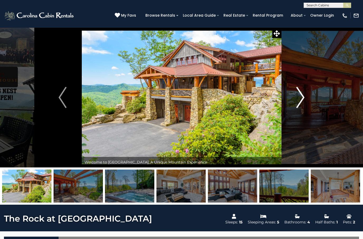
click at [301, 100] on img "Next" at bounding box center [300, 97] width 8 height 21
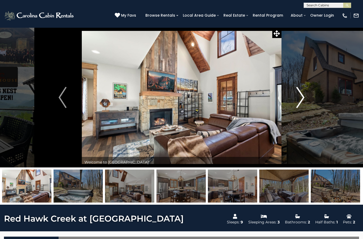
click at [302, 98] on img "Next" at bounding box center [300, 97] width 8 height 21
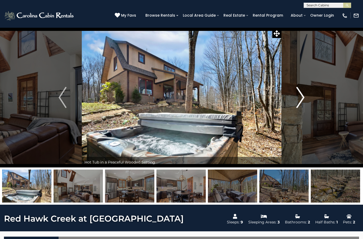
click at [301, 99] on img "Next" at bounding box center [300, 97] width 8 height 21
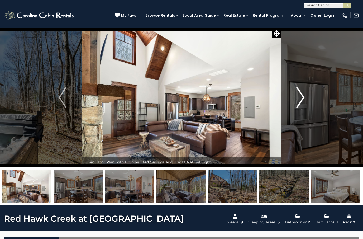
click at [302, 100] on img "Next" at bounding box center [300, 97] width 8 height 21
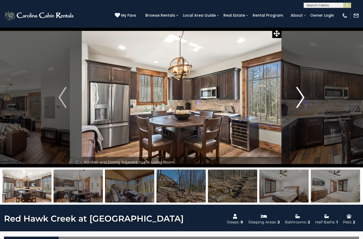
click at [299, 103] on img "Next" at bounding box center [300, 97] width 8 height 21
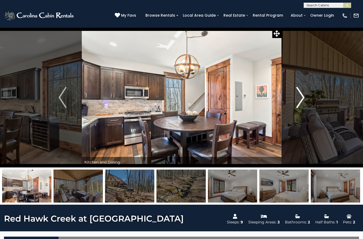
click at [308, 94] on button "Next" at bounding box center [300, 97] width 38 height 140
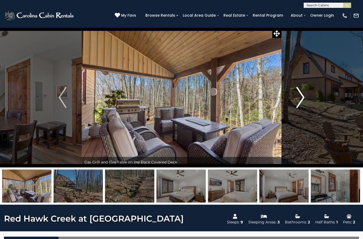
click at [298, 98] on img "Next" at bounding box center [300, 97] width 8 height 21
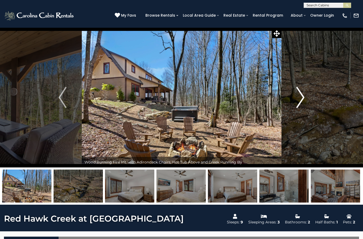
click at [298, 100] on img "Next" at bounding box center [300, 97] width 8 height 21
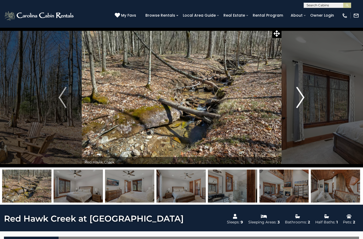
click at [299, 98] on img "Next" at bounding box center [300, 97] width 8 height 21
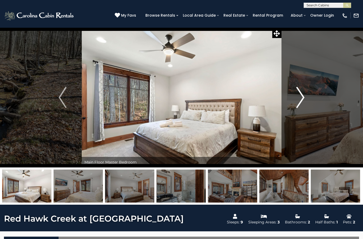
click at [296, 96] on button "Next" at bounding box center [300, 97] width 38 height 140
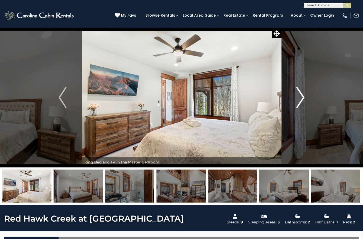
click at [294, 100] on button "Next" at bounding box center [300, 97] width 38 height 140
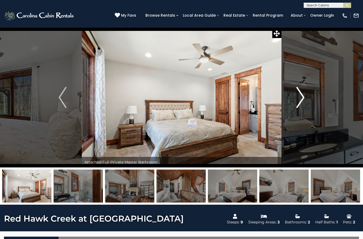
click at [298, 101] on img "Next" at bounding box center [300, 97] width 8 height 21
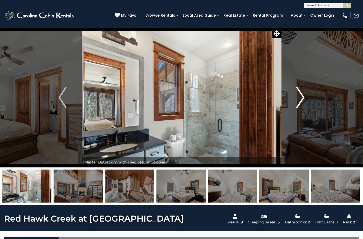
click at [292, 102] on button "Next" at bounding box center [300, 97] width 38 height 140
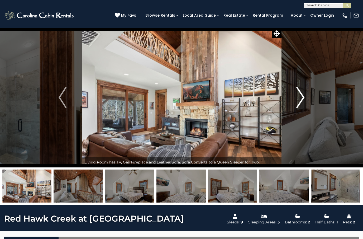
click at [300, 99] on img "Next" at bounding box center [300, 97] width 8 height 21
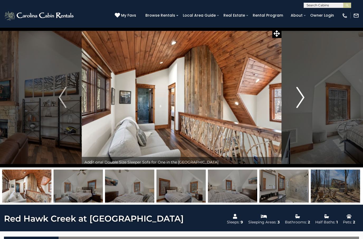
click at [302, 100] on img "Next" at bounding box center [300, 97] width 8 height 21
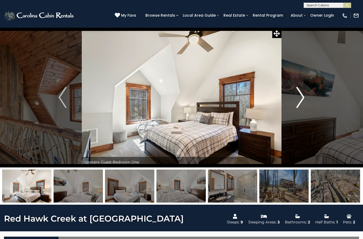
click at [303, 101] on img "Next" at bounding box center [300, 97] width 8 height 21
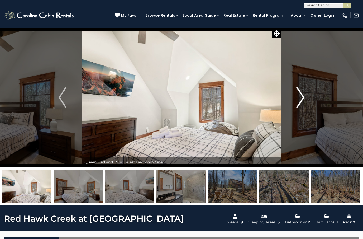
click at [301, 104] on img "Next" at bounding box center [300, 97] width 8 height 21
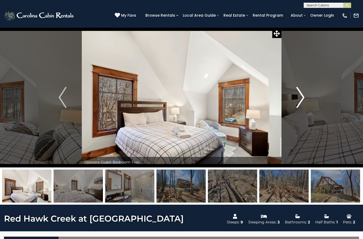
click at [303, 103] on img "Next" at bounding box center [300, 97] width 8 height 21
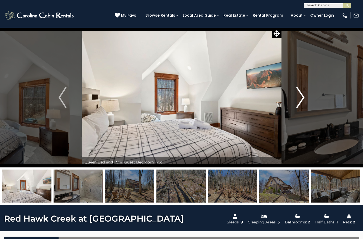
click at [303, 102] on img "Next" at bounding box center [300, 97] width 8 height 21
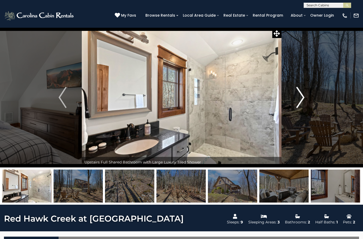
click at [302, 96] on img "Next" at bounding box center [300, 97] width 8 height 21
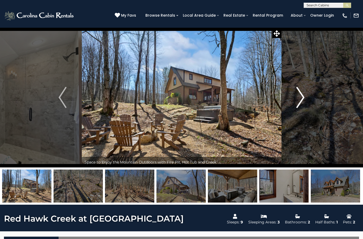
click at [301, 98] on img "Next" at bounding box center [300, 97] width 8 height 21
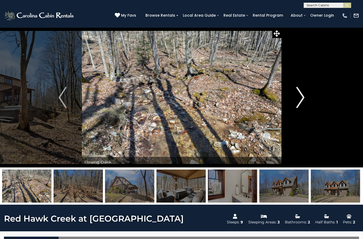
click at [300, 98] on img "Next" at bounding box center [300, 97] width 8 height 21
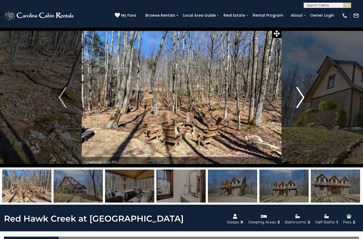
click at [297, 97] on img "Next" at bounding box center [300, 97] width 8 height 21
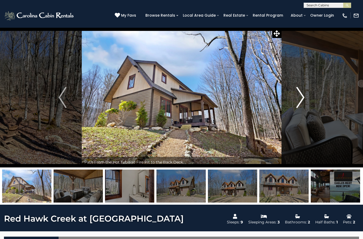
click at [298, 97] on img "Next" at bounding box center [300, 97] width 8 height 21
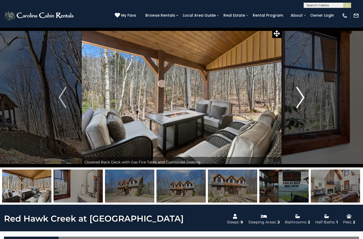
click at [298, 98] on img "Next" at bounding box center [300, 97] width 8 height 21
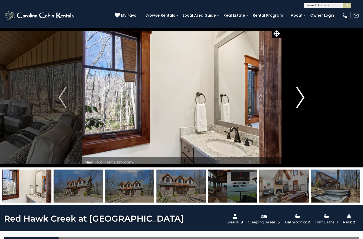
click at [297, 98] on img "Next" at bounding box center [300, 97] width 8 height 21
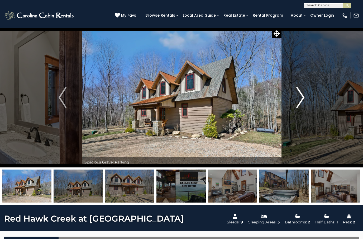
click at [298, 99] on img "Next" at bounding box center [300, 97] width 8 height 21
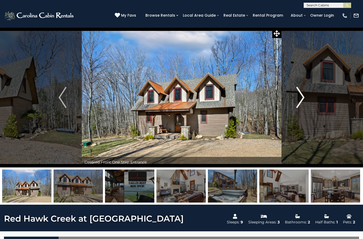
click at [298, 100] on img "Next" at bounding box center [300, 97] width 8 height 21
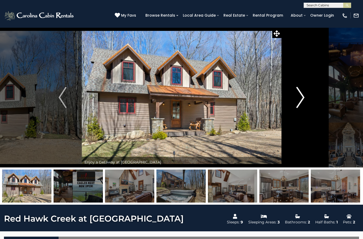
click at [298, 97] on img "Next" at bounding box center [300, 97] width 8 height 21
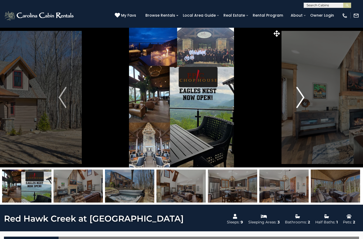
click at [301, 97] on img "Next" at bounding box center [300, 97] width 8 height 21
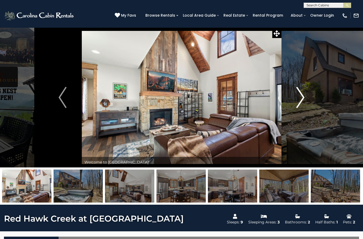
click at [301, 98] on img "Next" at bounding box center [300, 97] width 8 height 21
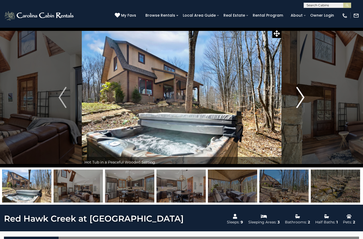
click at [299, 98] on img "Next" at bounding box center [300, 97] width 8 height 21
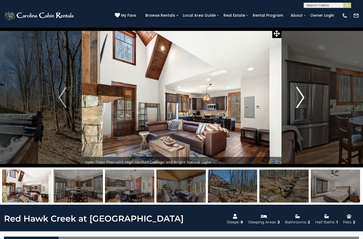
click at [297, 99] on img "Next" at bounding box center [300, 97] width 8 height 21
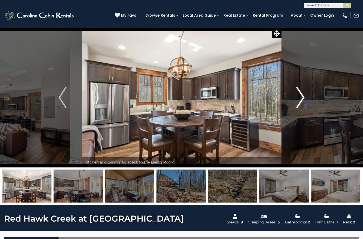
click at [299, 99] on img "Next" at bounding box center [300, 97] width 8 height 21
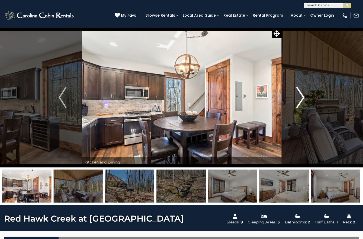
click at [297, 100] on img "Next" at bounding box center [300, 97] width 8 height 21
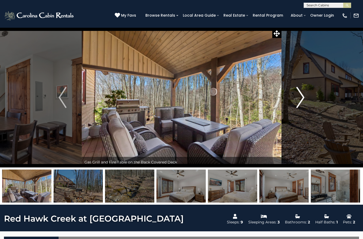
click at [299, 101] on img "Next" at bounding box center [300, 97] width 8 height 21
click at [300, 100] on img "Next" at bounding box center [300, 97] width 8 height 21
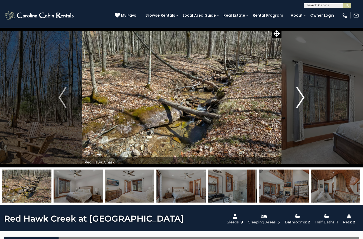
click at [302, 100] on img "Next" at bounding box center [300, 97] width 8 height 21
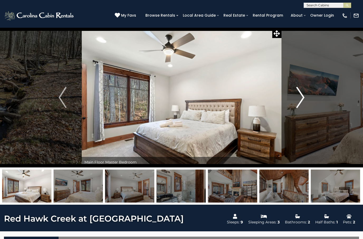
click at [306, 99] on button "Next" at bounding box center [300, 97] width 38 height 140
click at [305, 99] on button "Next" at bounding box center [300, 97] width 38 height 140
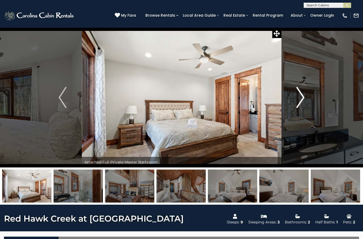
click at [305, 100] on button "Next" at bounding box center [300, 97] width 38 height 140
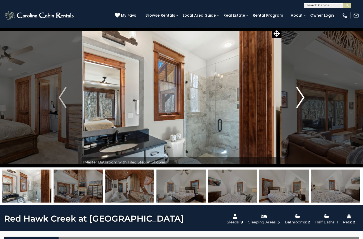
click at [307, 100] on button "Next" at bounding box center [300, 97] width 38 height 140
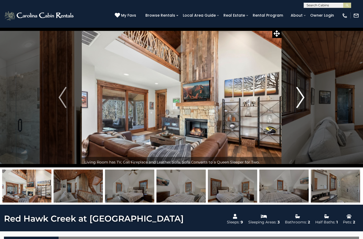
click at [303, 101] on img "Next" at bounding box center [300, 97] width 8 height 21
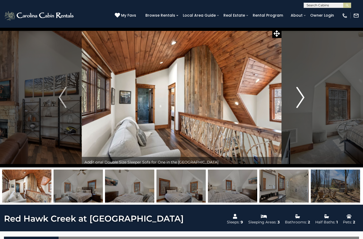
click at [301, 101] on img "Next" at bounding box center [300, 97] width 8 height 21
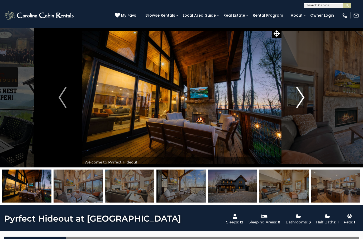
click at [300, 92] on img "Next" at bounding box center [300, 97] width 8 height 21
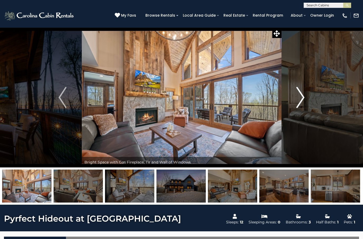
click at [302, 98] on img "Next" at bounding box center [300, 97] width 8 height 21
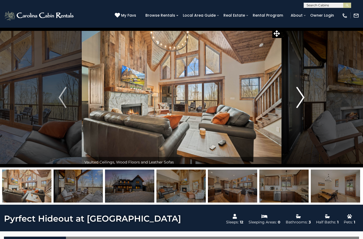
click at [305, 94] on button "Next" at bounding box center [300, 97] width 38 height 140
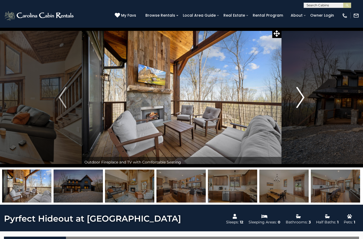
click at [304, 96] on img "Next" at bounding box center [300, 97] width 8 height 21
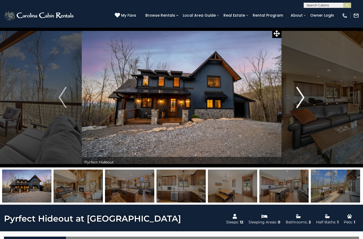
click at [303, 97] on img "Next" at bounding box center [300, 97] width 8 height 21
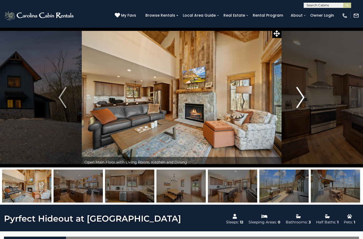
click at [302, 99] on img "Next" at bounding box center [300, 97] width 8 height 21
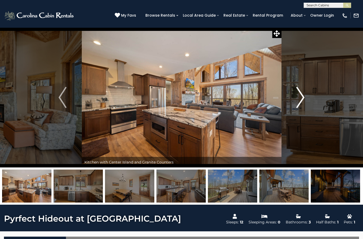
click at [303, 98] on img "Next" at bounding box center [300, 97] width 8 height 21
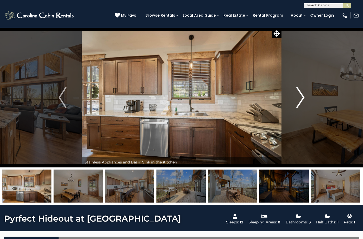
click at [302, 99] on img "Next" at bounding box center [300, 97] width 8 height 21
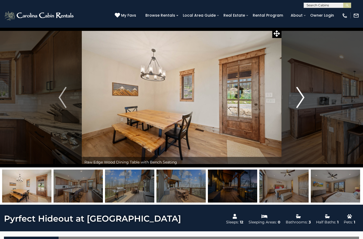
click at [304, 100] on img "Next" at bounding box center [300, 97] width 8 height 21
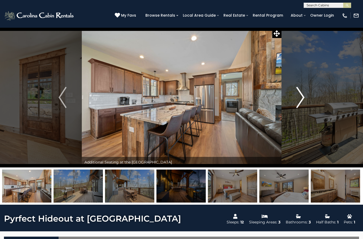
click at [300, 102] on img "Next" at bounding box center [300, 97] width 8 height 21
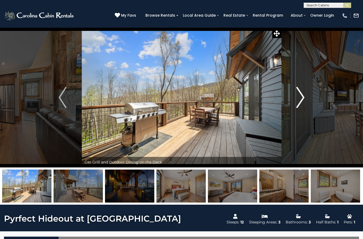
click at [300, 100] on img "Next" at bounding box center [300, 97] width 8 height 21
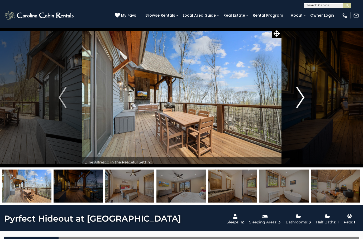
click at [299, 100] on img "Next" at bounding box center [300, 97] width 8 height 21
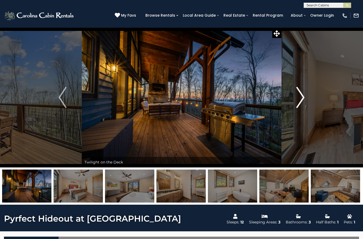
click at [299, 99] on img "Next" at bounding box center [300, 97] width 8 height 21
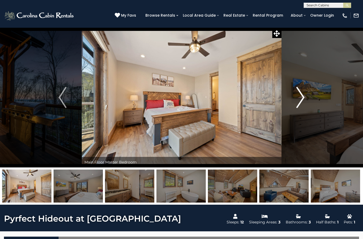
click at [294, 101] on button "Next" at bounding box center [300, 97] width 38 height 140
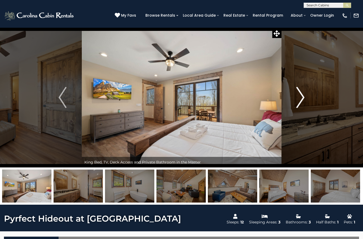
click at [295, 101] on button "Next" at bounding box center [300, 97] width 38 height 140
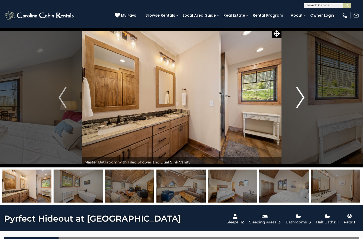
click at [290, 95] on button "Next" at bounding box center [300, 97] width 38 height 140
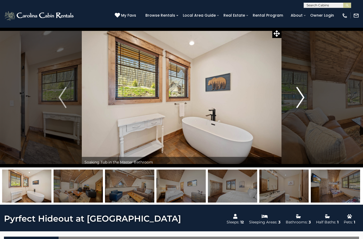
click at [291, 96] on button "Next" at bounding box center [300, 97] width 38 height 140
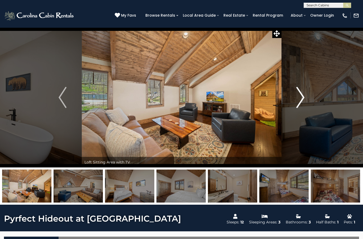
click at [289, 100] on button "Next" at bounding box center [300, 97] width 38 height 140
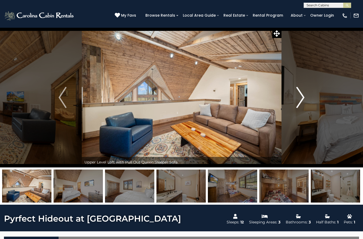
click at [287, 100] on button "Next" at bounding box center [300, 97] width 38 height 140
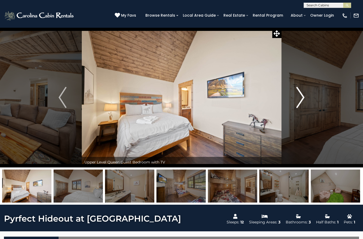
click at [285, 99] on button "Next" at bounding box center [300, 97] width 38 height 140
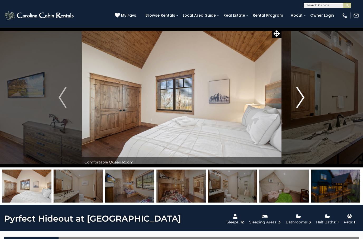
click at [287, 97] on button "Next" at bounding box center [300, 97] width 38 height 140
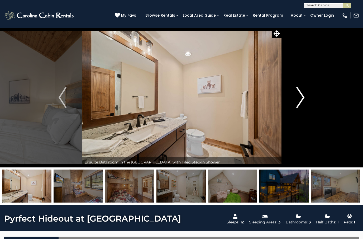
click at [287, 99] on button "Next" at bounding box center [300, 97] width 38 height 140
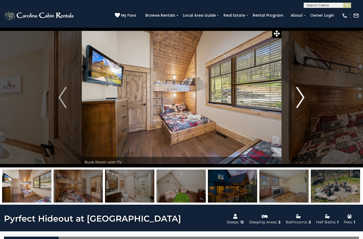
click at [288, 100] on button "Next" at bounding box center [300, 97] width 38 height 140
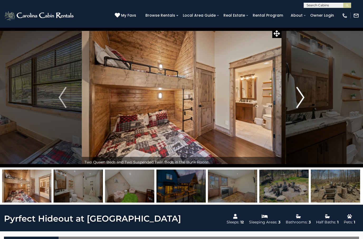
click at [285, 100] on button "Next" at bounding box center [300, 97] width 38 height 140
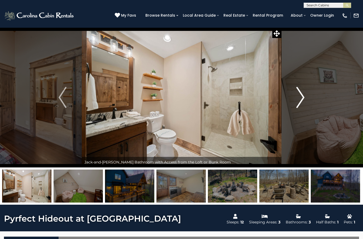
click at [284, 100] on button "Next" at bounding box center [300, 97] width 38 height 140
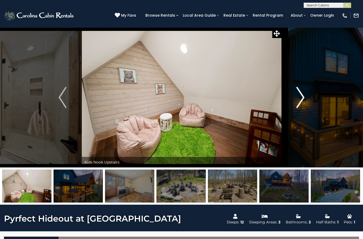
click at [291, 100] on button "Next" at bounding box center [300, 97] width 38 height 140
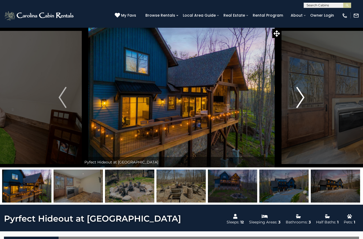
click at [303, 98] on img "Next" at bounding box center [300, 97] width 8 height 21
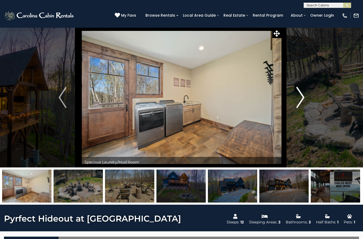
click at [300, 100] on img "Next" at bounding box center [300, 97] width 8 height 21
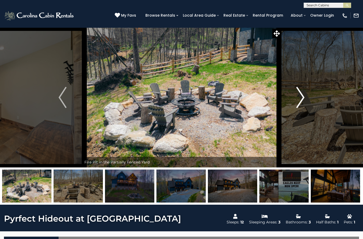
click at [285, 102] on button "Next" at bounding box center [300, 97] width 38 height 140
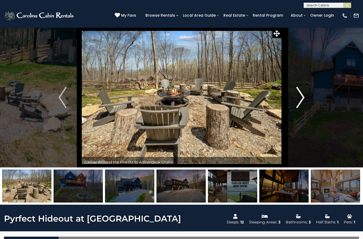
click at [290, 101] on button "Next" at bounding box center [300, 97] width 38 height 140
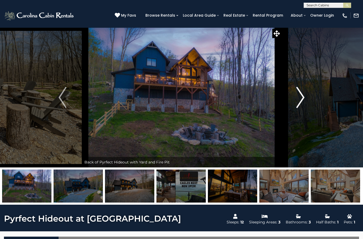
click at [297, 96] on img "Next" at bounding box center [300, 97] width 8 height 21
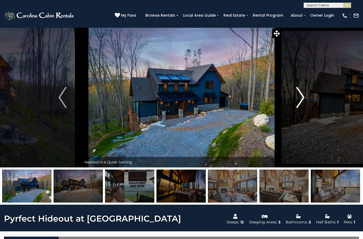
click at [301, 102] on img "Next" at bounding box center [300, 97] width 8 height 21
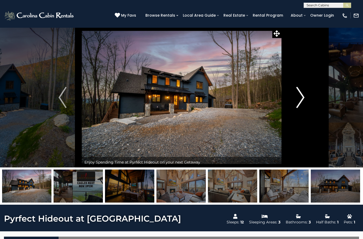
click at [301, 99] on img "Next" at bounding box center [300, 97] width 8 height 21
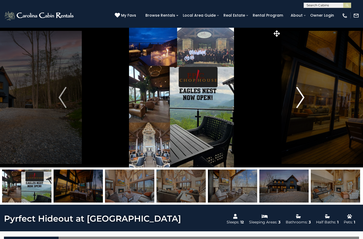
click at [303, 97] on img "Next" at bounding box center [300, 97] width 8 height 21
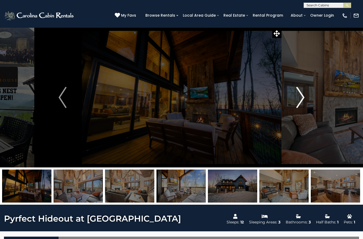
click at [300, 98] on img "Next" at bounding box center [300, 97] width 8 height 21
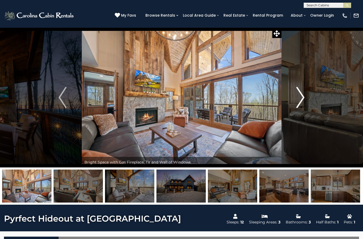
click at [301, 97] on img "Next" at bounding box center [300, 97] width 8 height 21
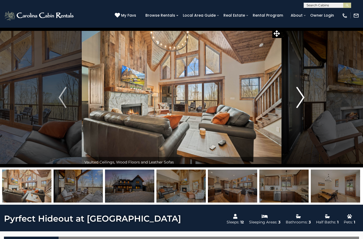
click at [302, 100] on img "Next" at bounding box center [300, 97] width 8 height 21
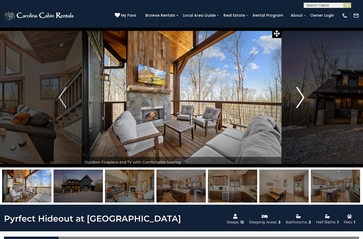
click at [304, 96] on img "Next" at bounding box center [300, 97] width 8 height 21
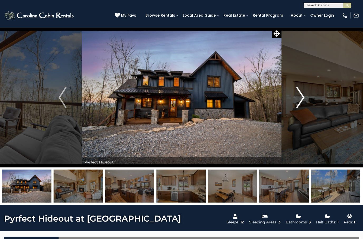
click at [295, 97] on button "Next" at bounding box center [300, 97] width 38 height 140
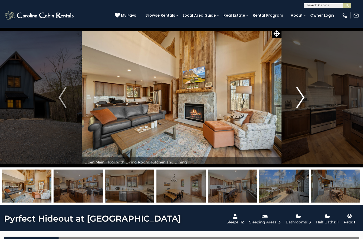
click at [306, 99] on button "Next" at bounding box center [300, 97] width 38 height 140
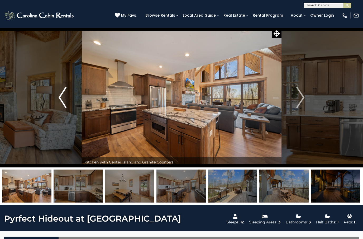
click at [67, 97] on button "Previous" at bounding box center [62, 97] width 38 height 140
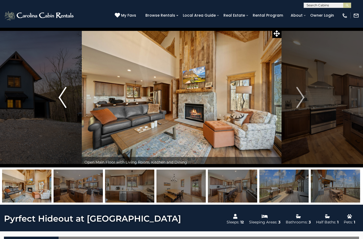
click at [66, 98] on img "Previous" at bounding box center [63, 97] width 8 height 21
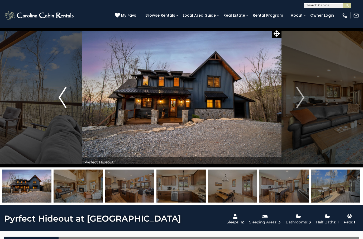
click at [62, 102] on img "Previous" at bounding box center [63, 97] width 8 height 21
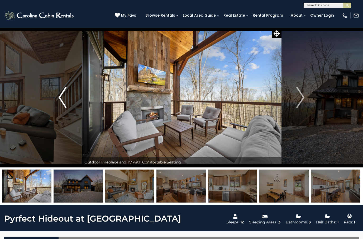
click at [69, 99] on button "Previous" at bounding box center [62, 97] width 38 height 140
